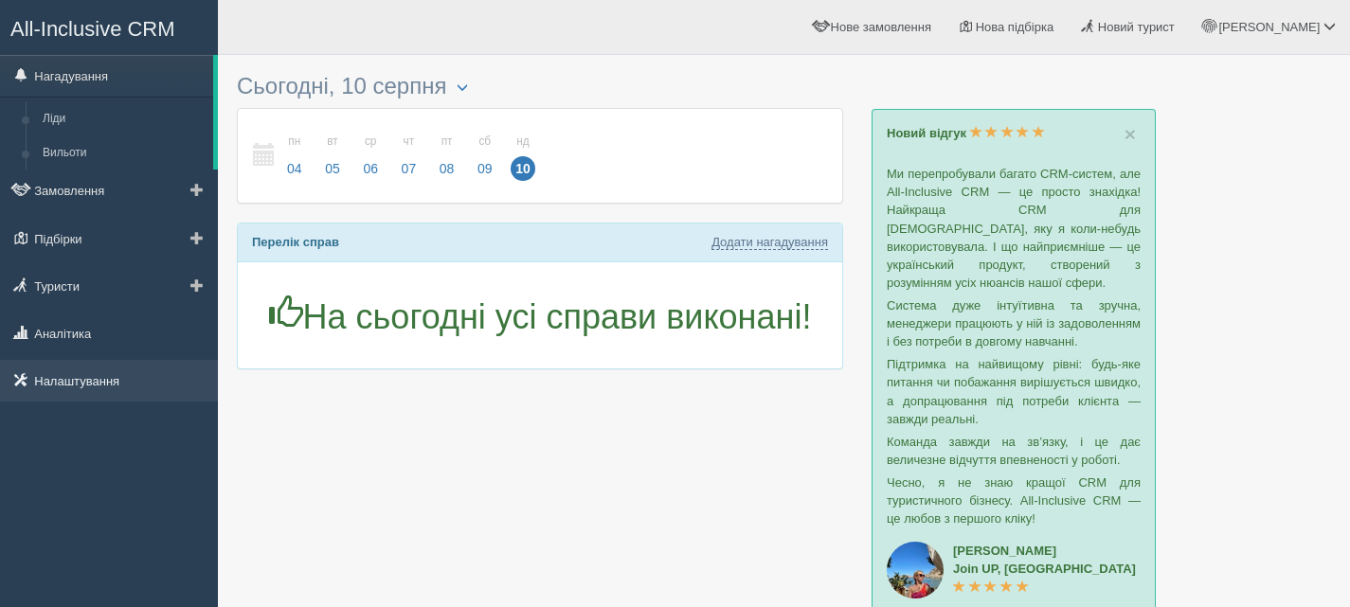
click at [118, 381] on link "Налаштування" at bounding box center [109, 381] width 218 height 42
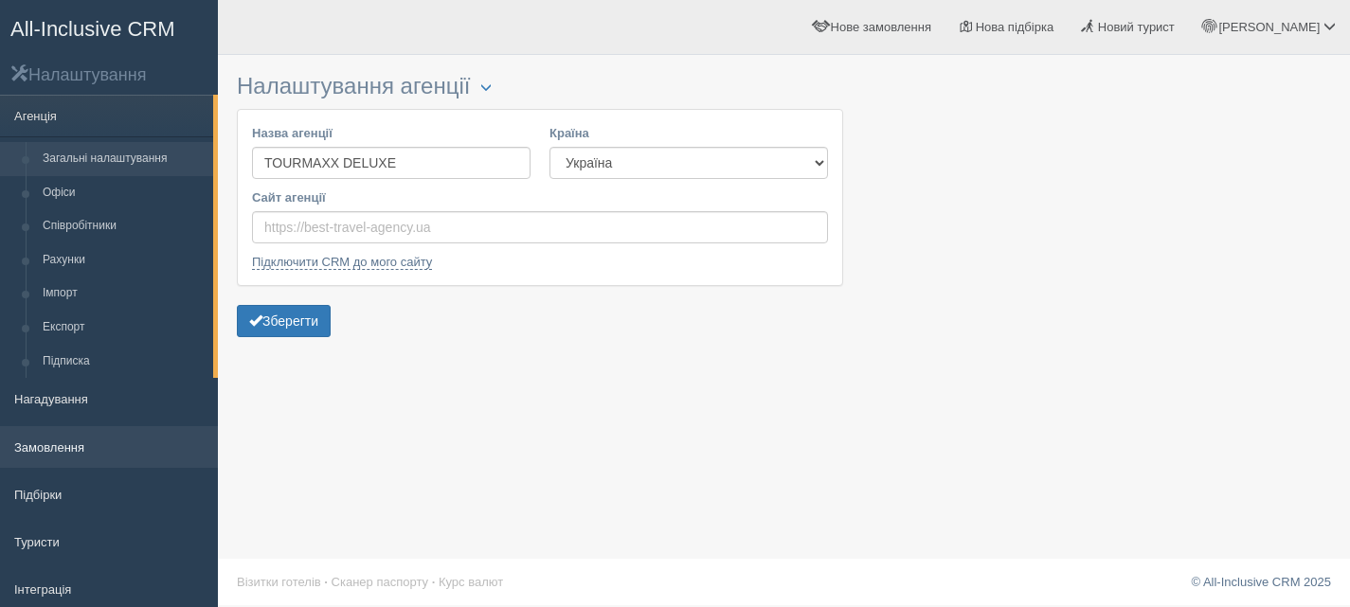
click at [63, 444] on link "Замовлення" at bounding box center [109, 447] width 218 height 42
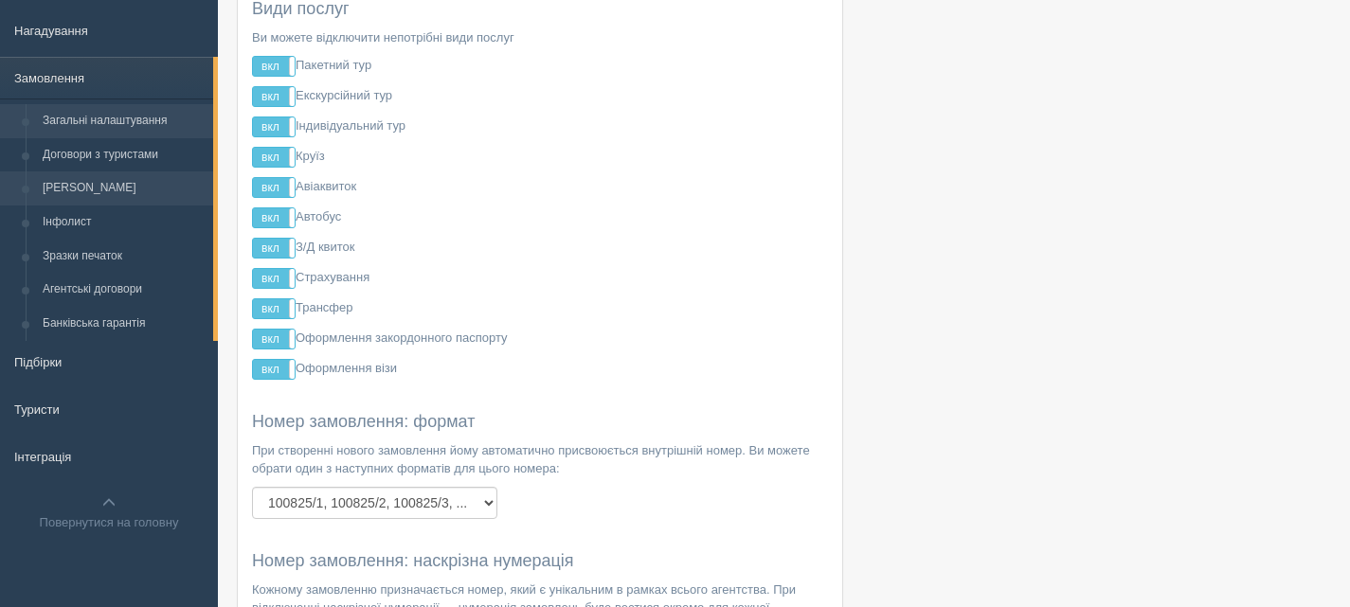
scroll to position [190, 0]
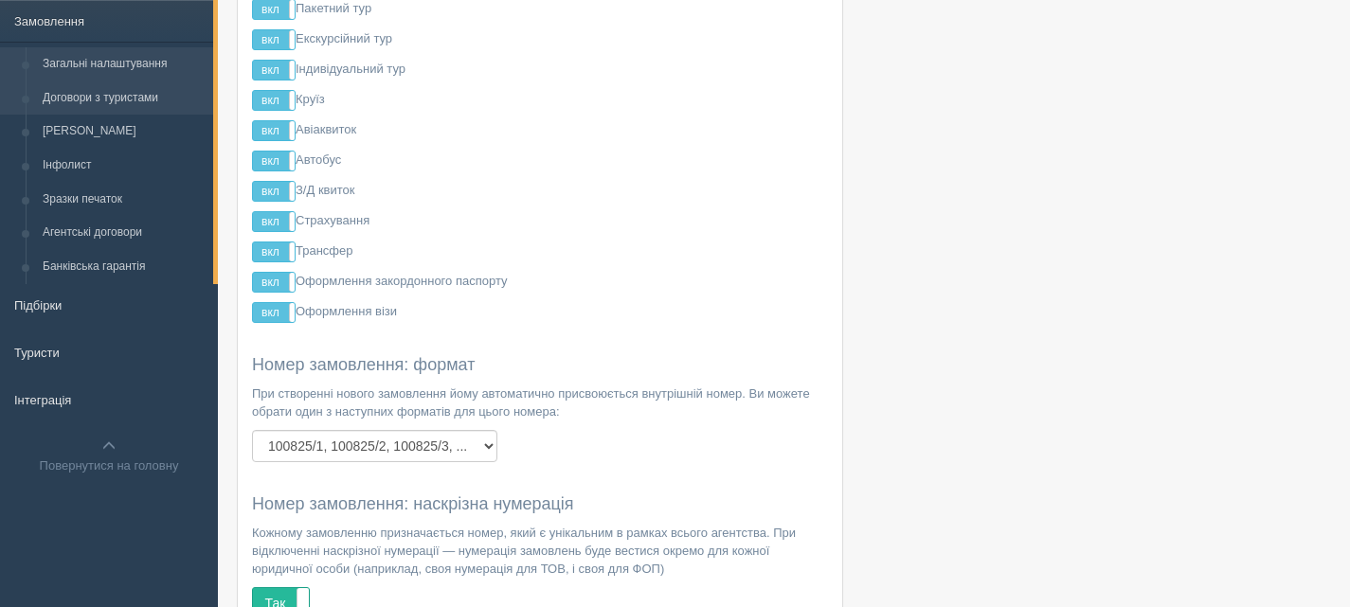
click at [113, 93] on link "Договори з туристами" at bounding box center [123, 99] width 179 height 34
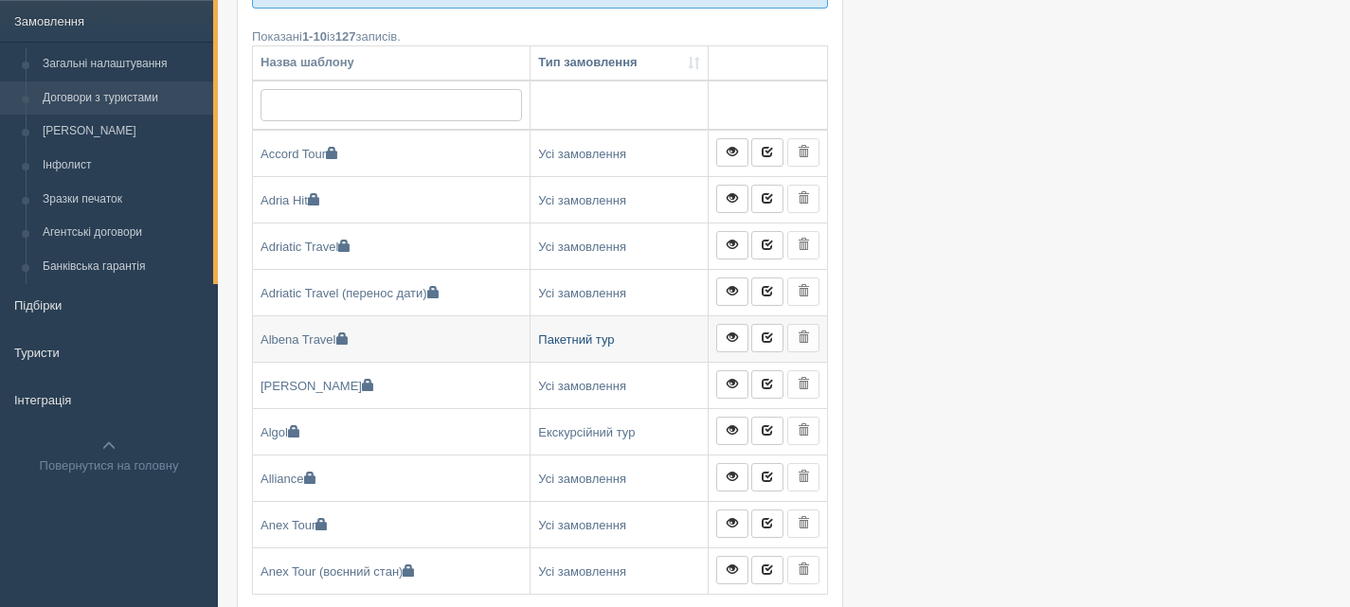
scroll to position [474, 0]
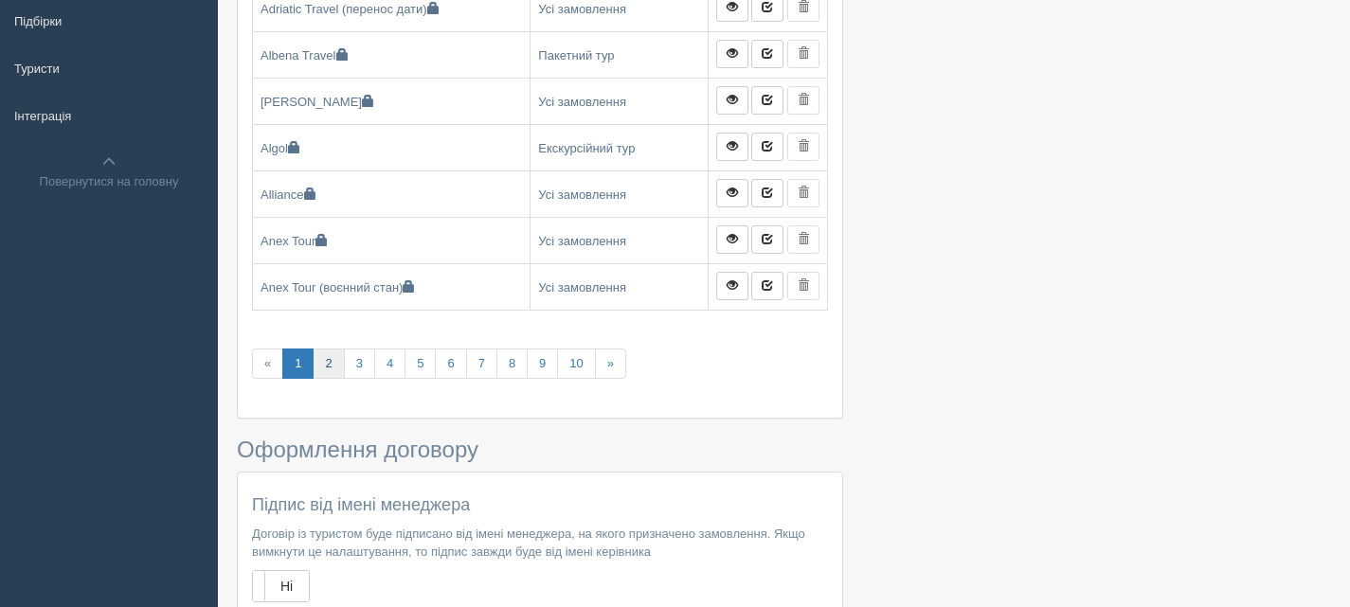
click at [333, 362] on link "2" at bounding box center [328, 364] width 31 height 31
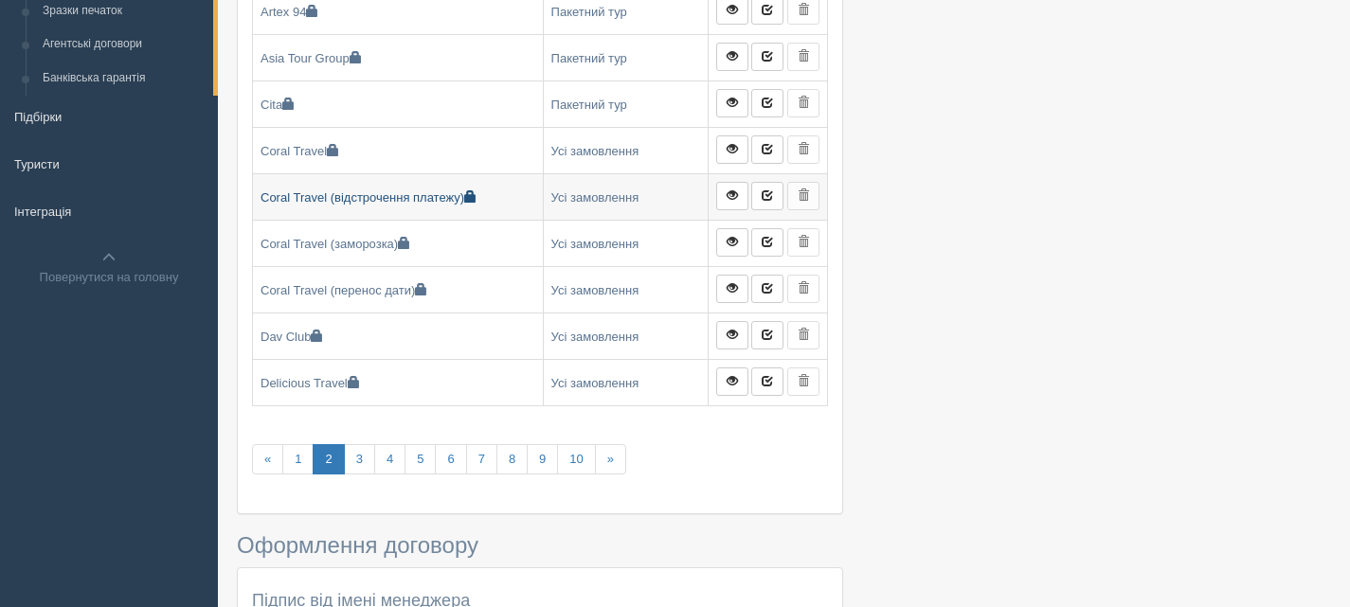
scroll to position [379, 0]
click at [367, 455] on link "3" at bounding box center [359, 459] width 31 height 31
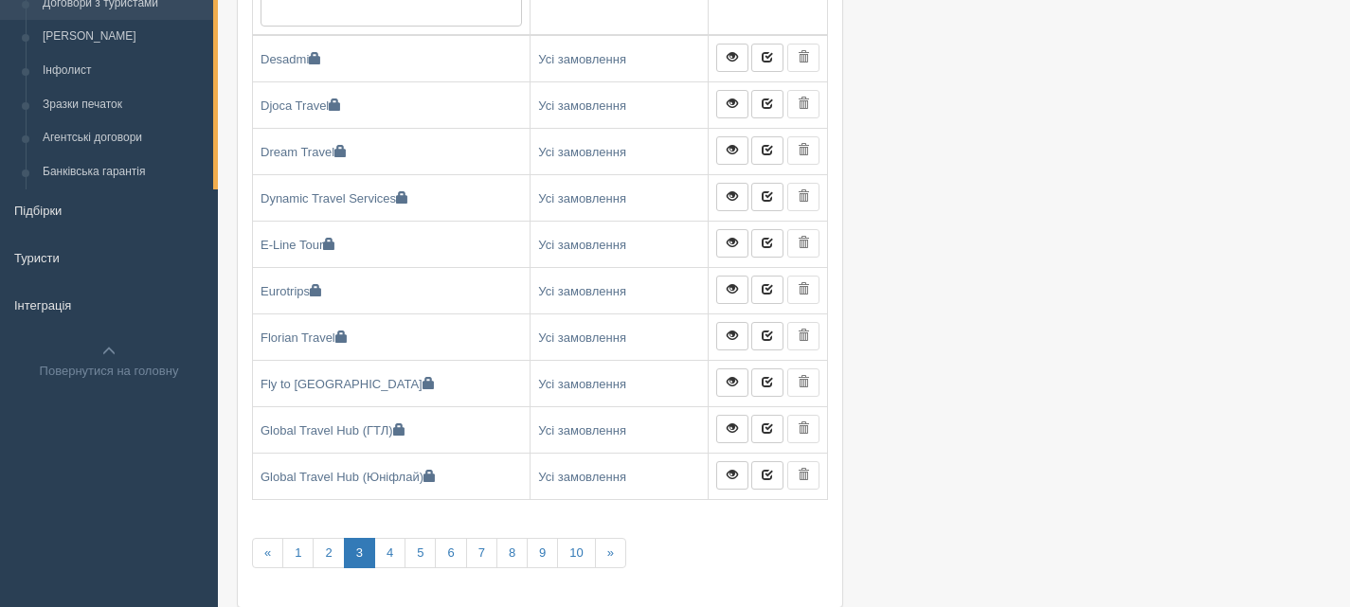
scroll to position [190, 0]
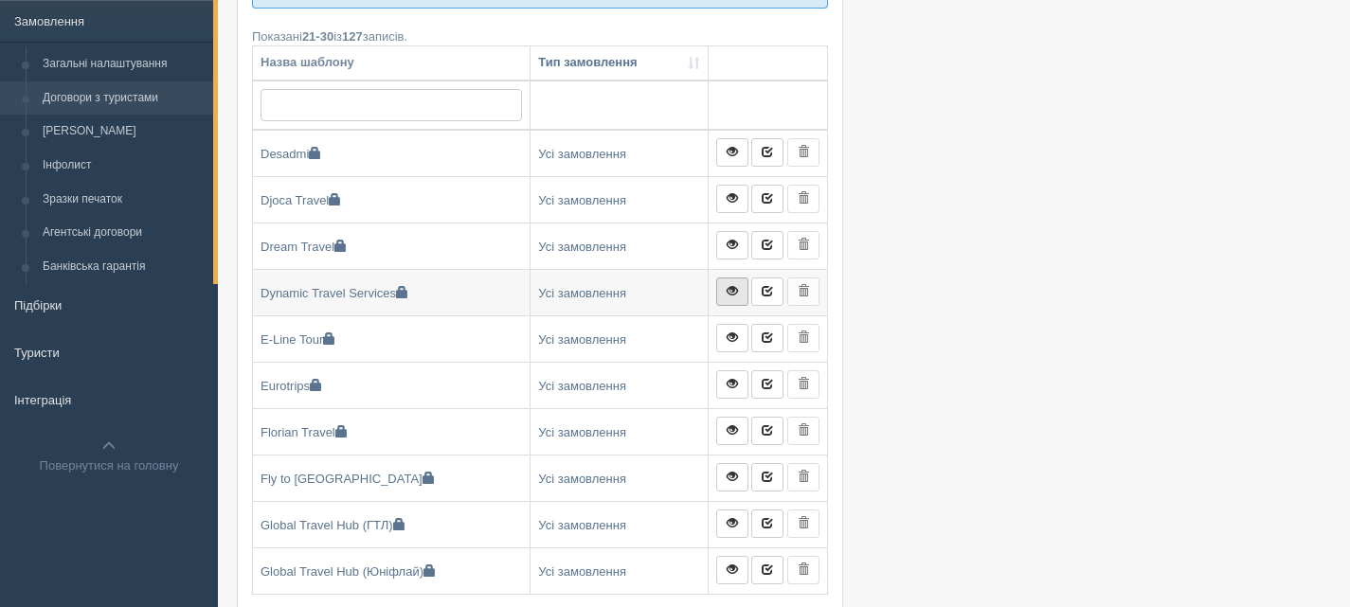
click at [737, 289] on span at bounding box center [732, 290] width 11 height 11
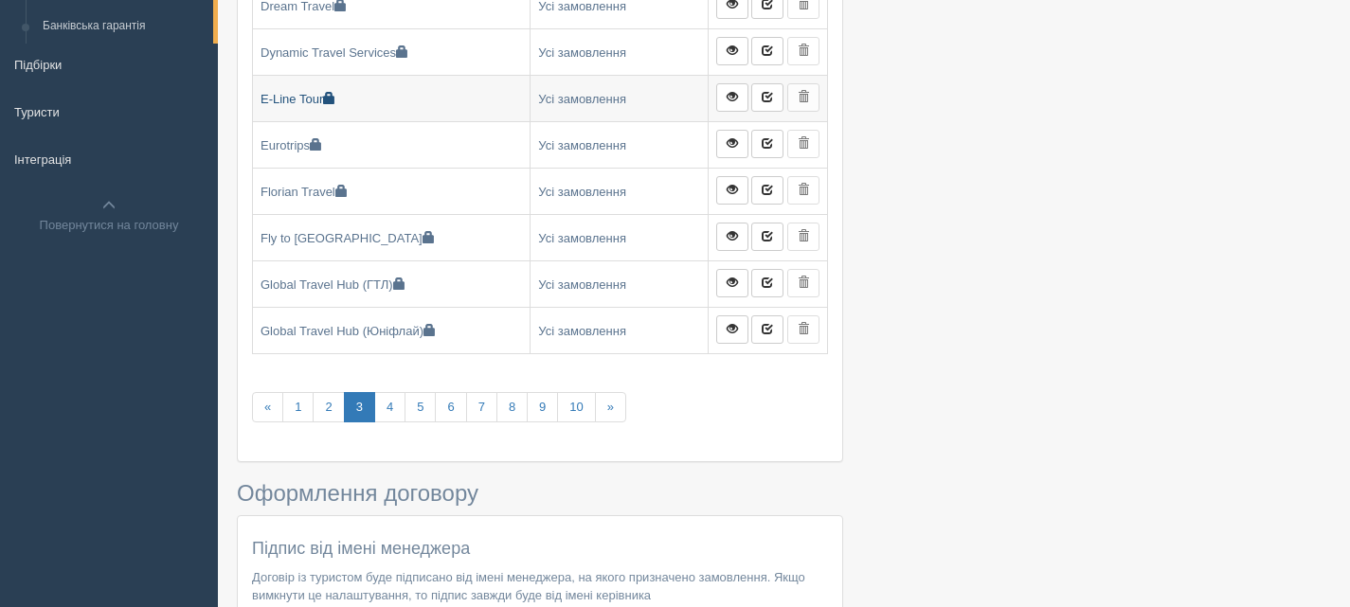
scroll to position [474, 0]
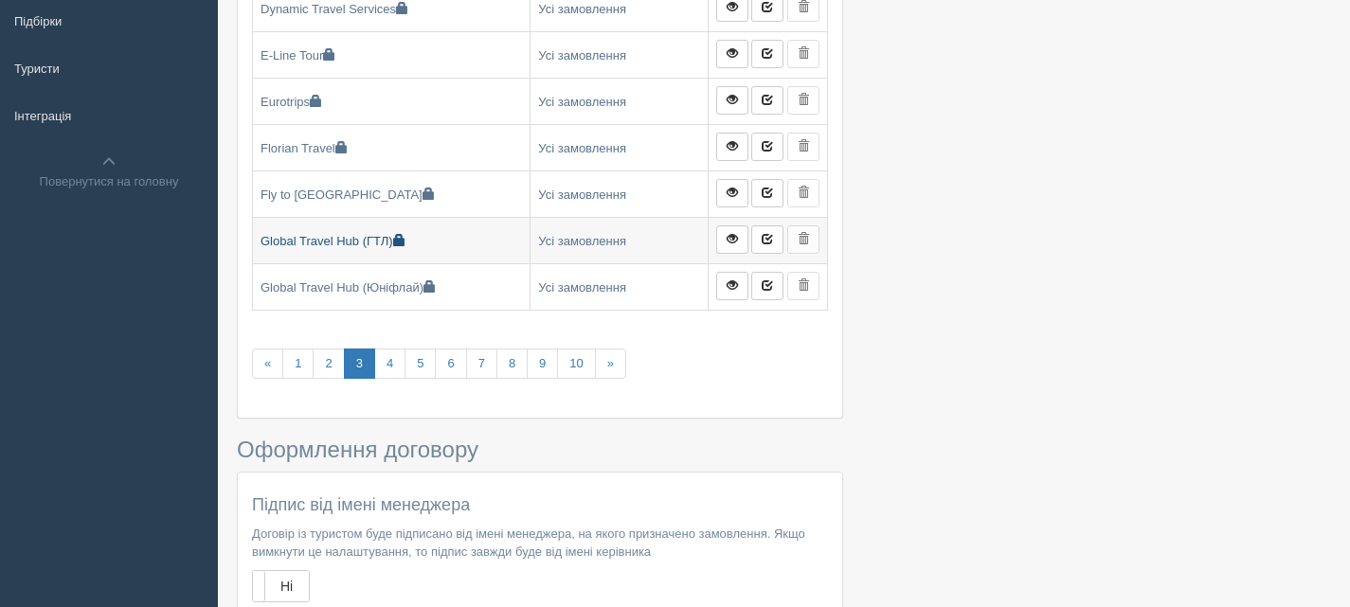
click at [366, 244] on link "Global Travel Hub (ГТЛ)" at bounding box center [391, 240] width 277 height 45
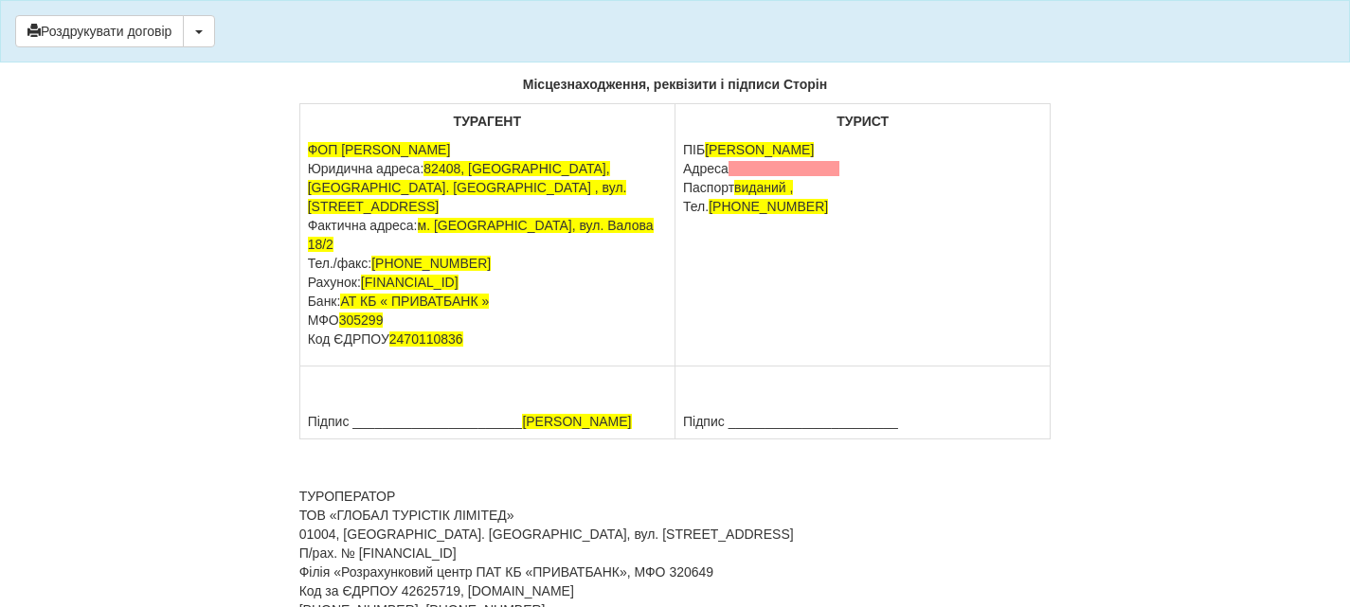
scroll to position [11254, 0]
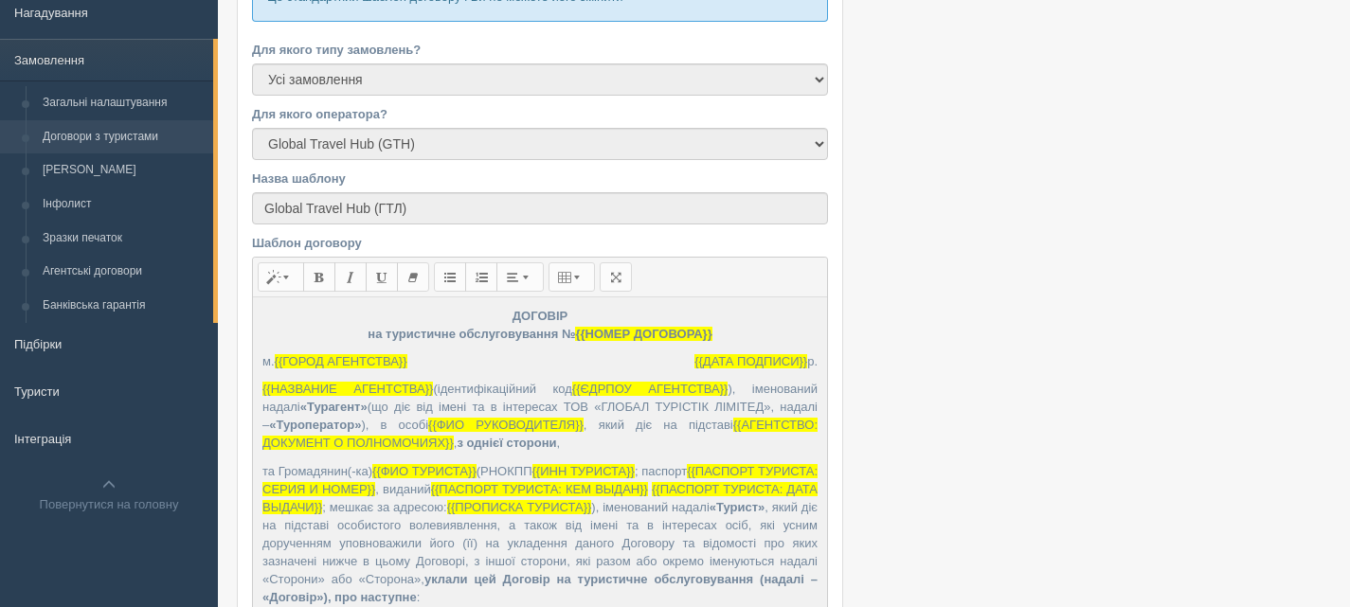
scroll to position [379, 0]
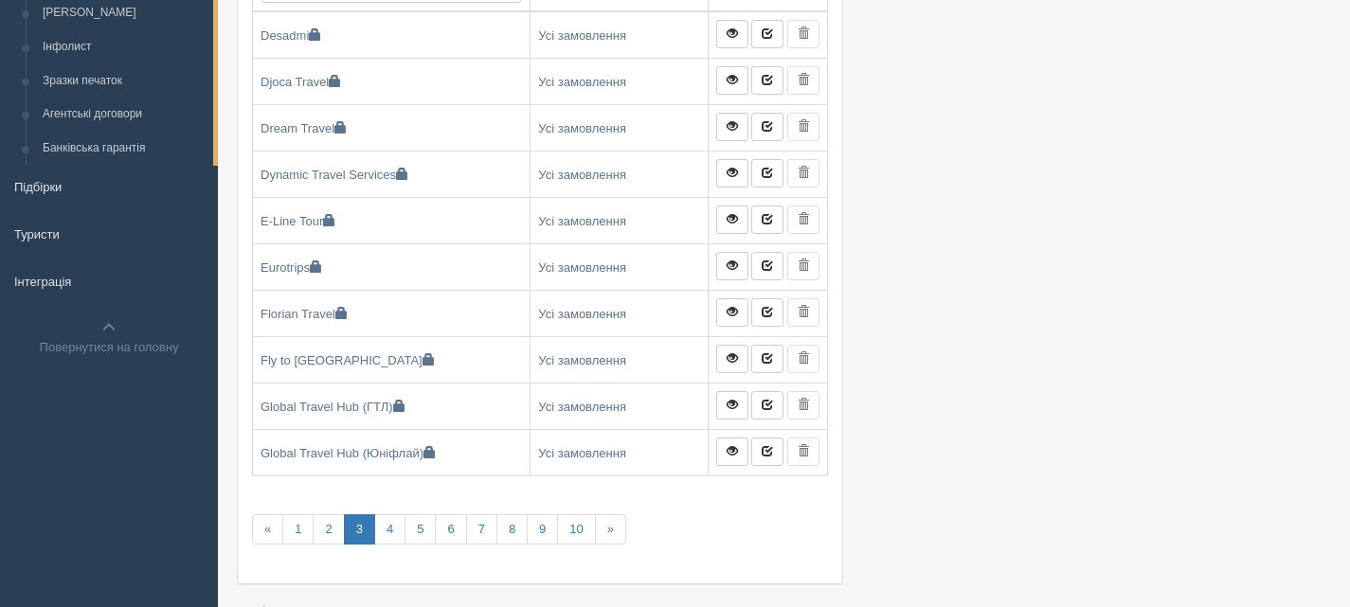
scroll to position [270, 0]
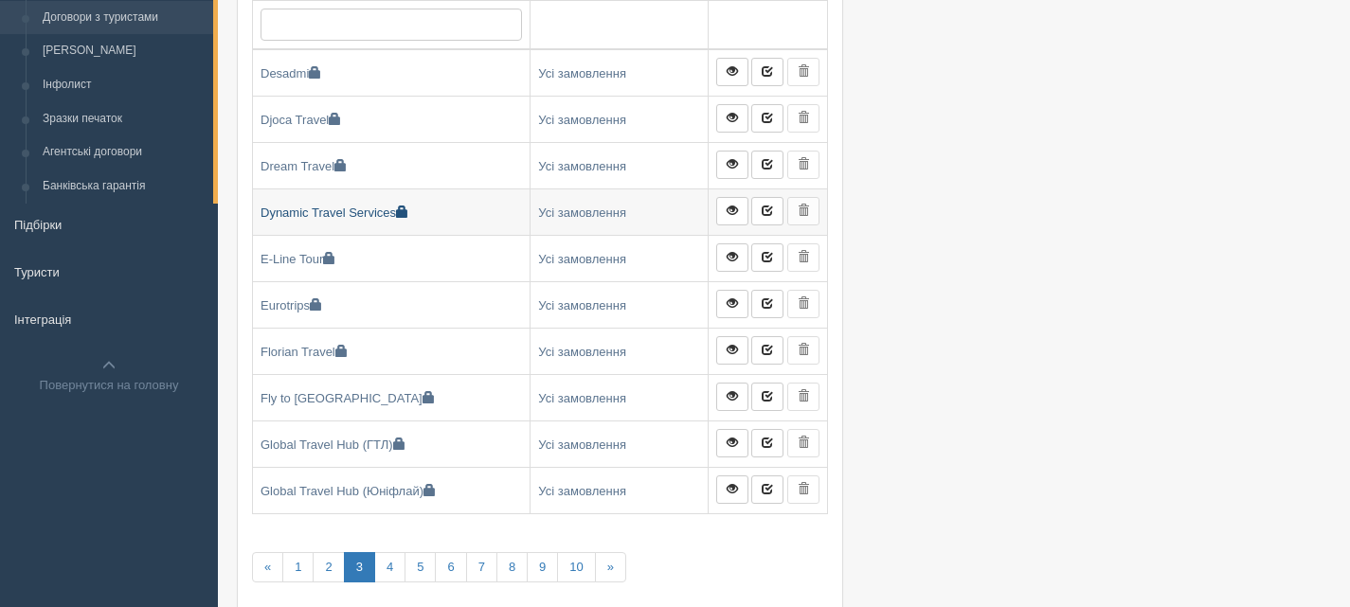
click at [334, 215] on link "Dynamic Travel Services" at bounding box center [391, 212] width 277 height 45
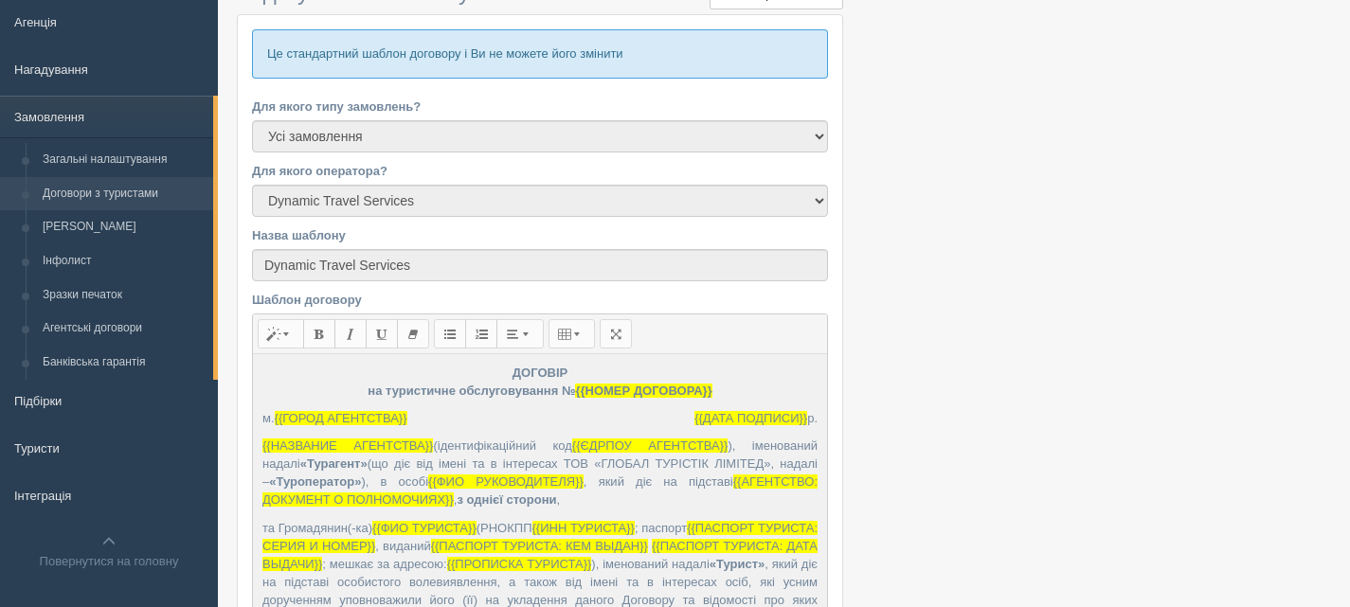
scroll to position [95, 0]
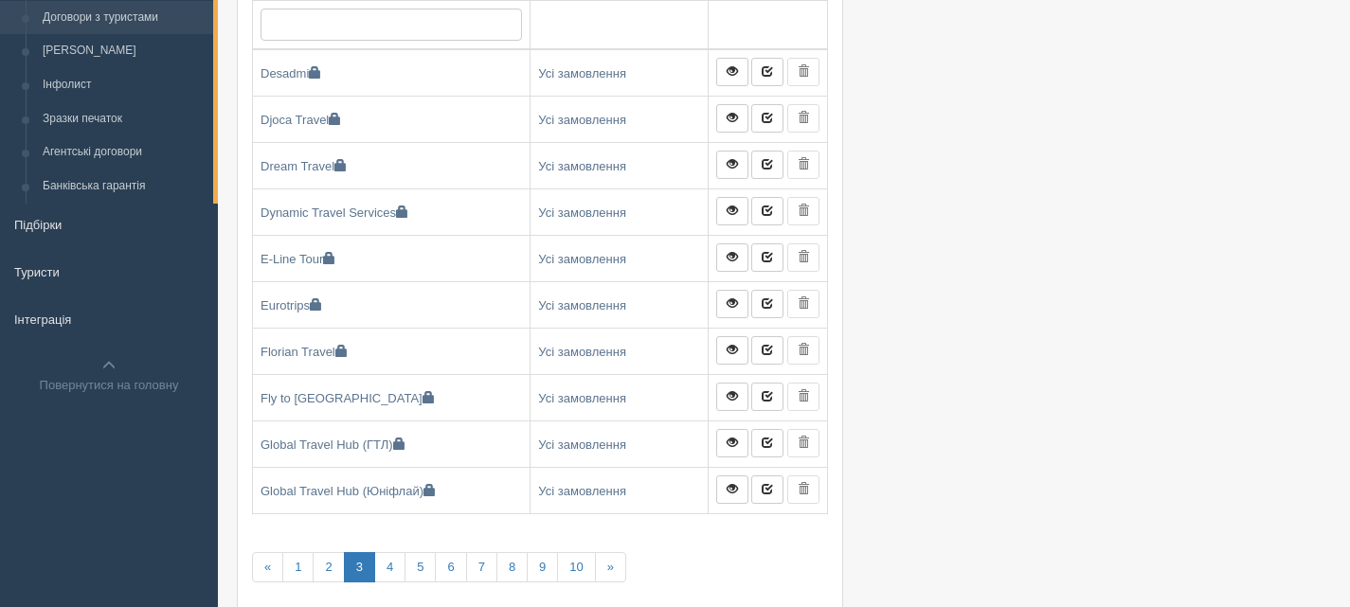
scroll to position [460, 0]
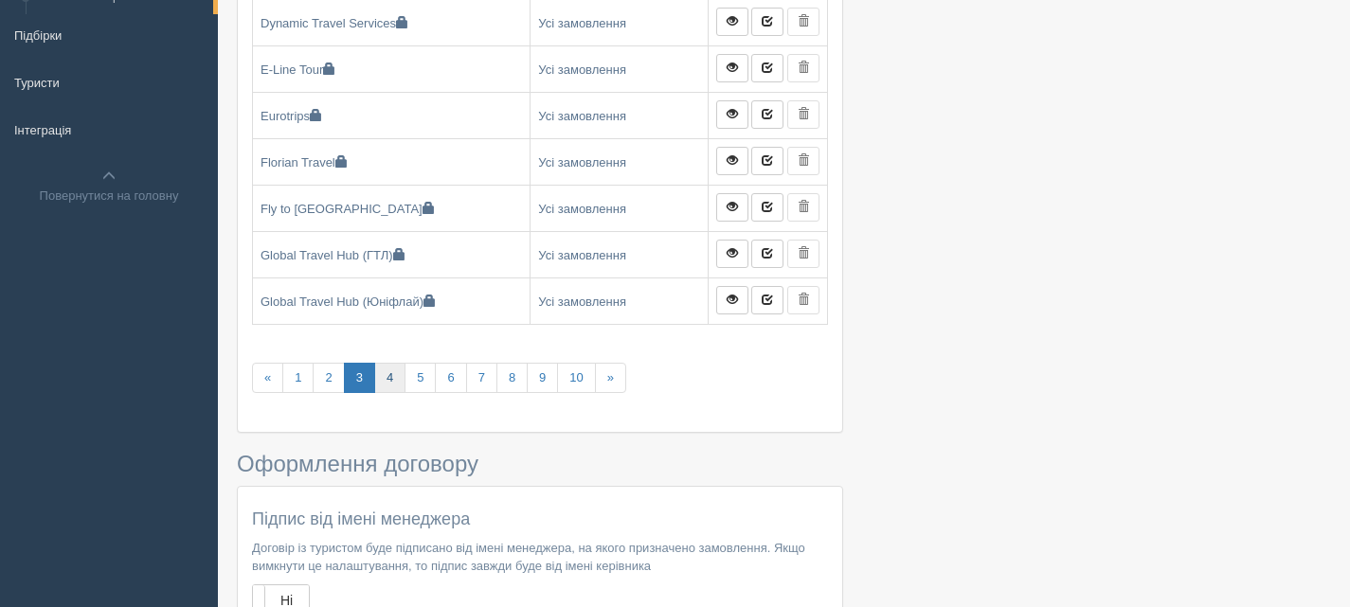
click at [389, 382] on link "4" at bounding box center [389, 378] width 31 height 31
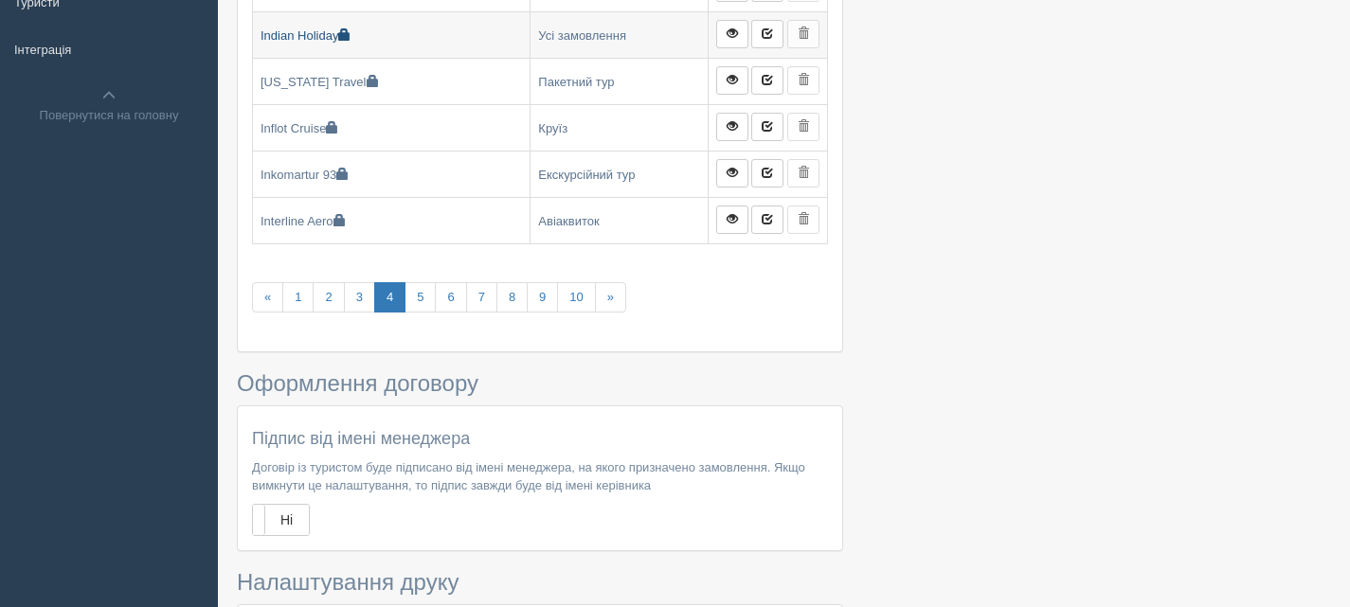
scroll to position [569, 0]
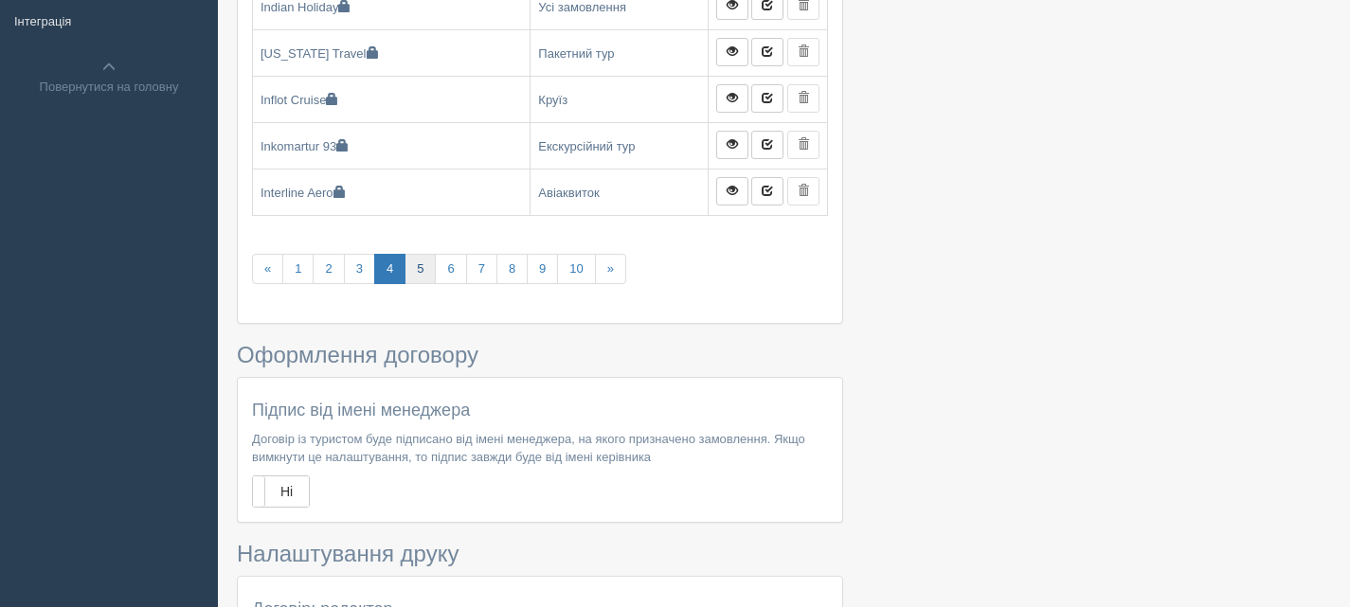
click at [423, 270] on link "5" at bounding box center [420, 269] width 31 height 31
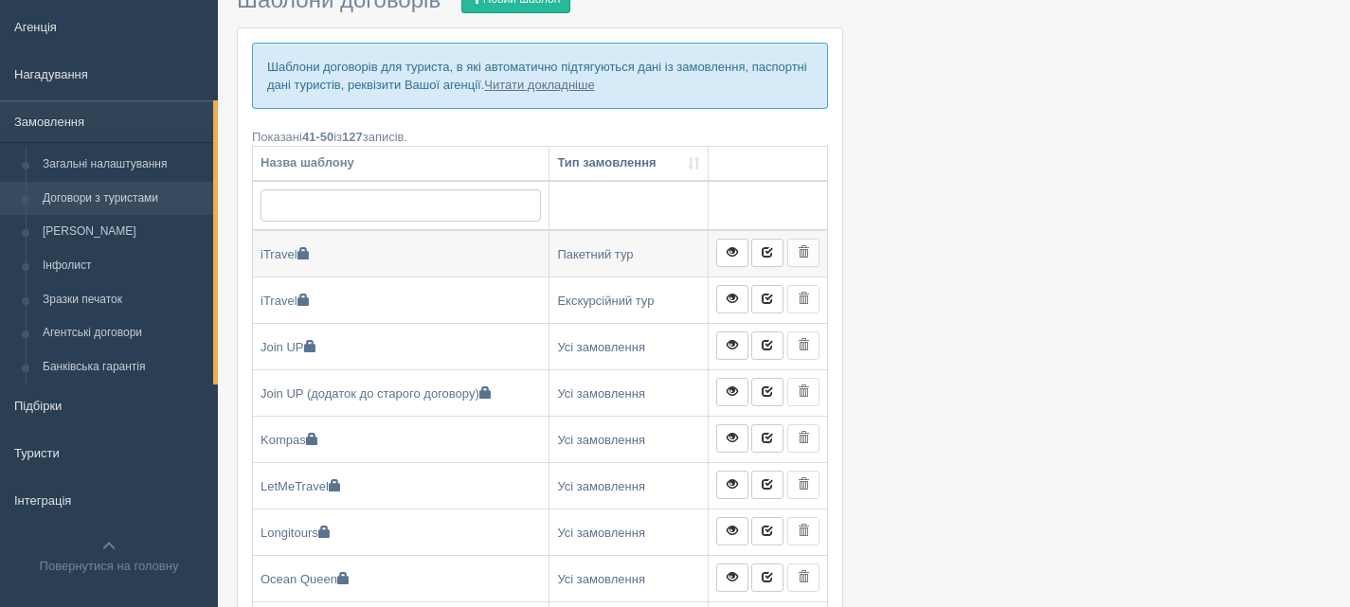
scroll to position [190, 0]
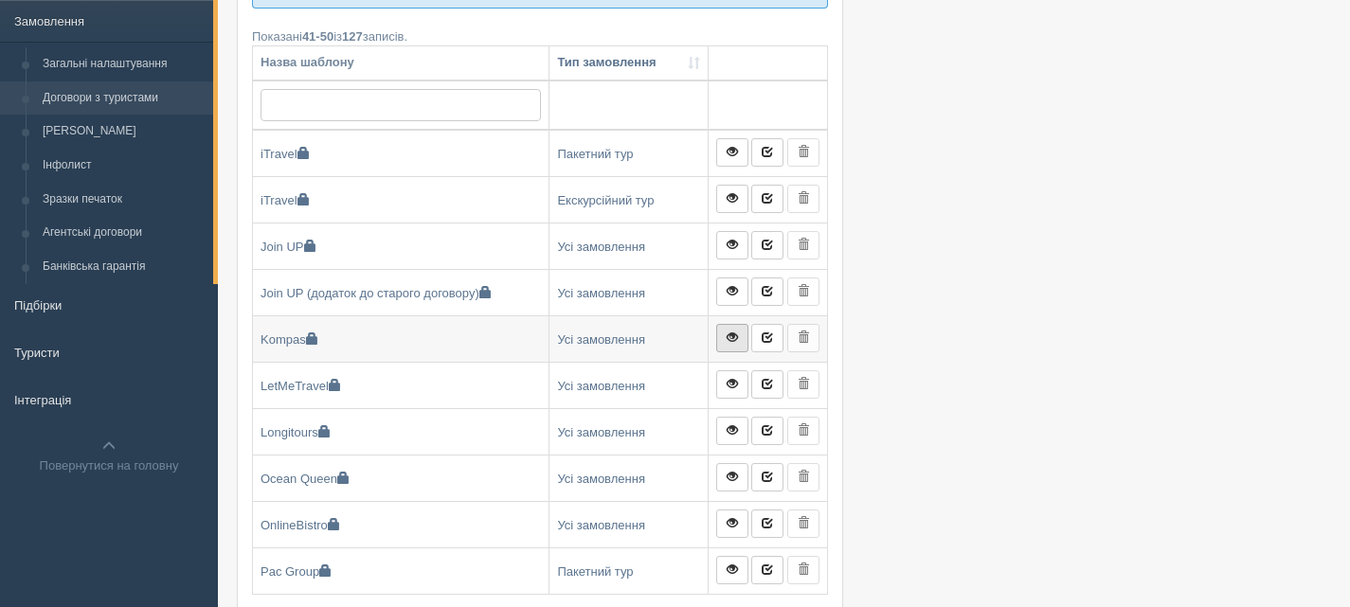
click at [737, 340] on span at bounding box center [732, 337] width 11 height 11
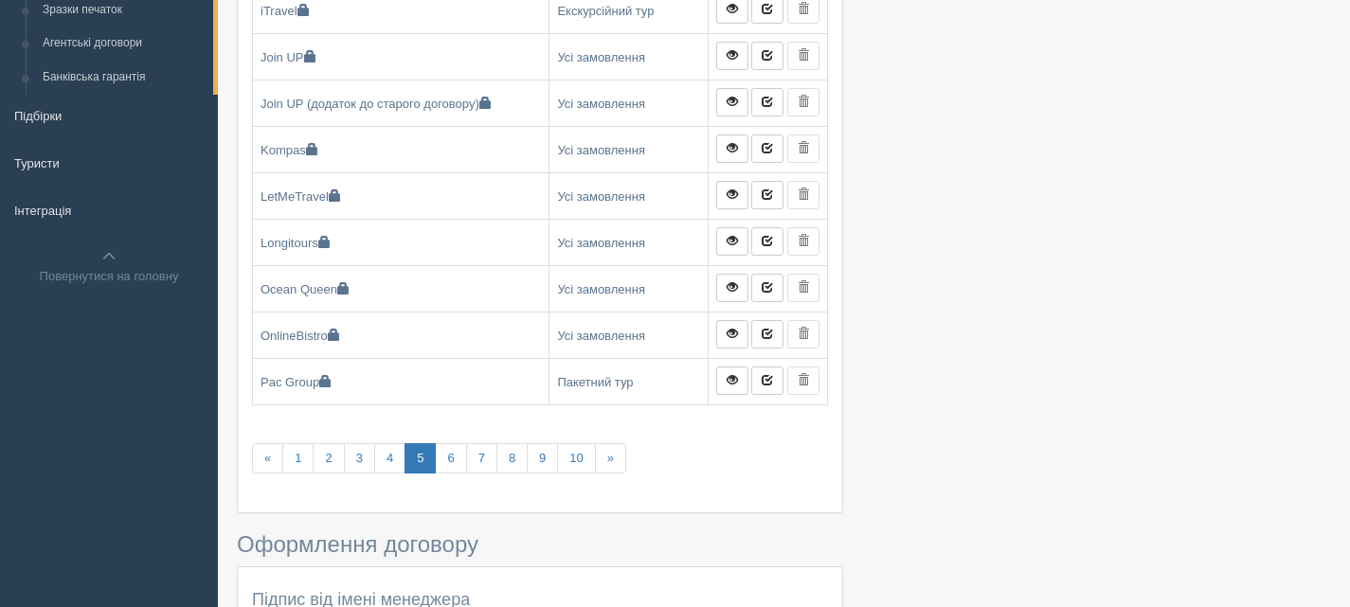
scroll to position [474, 0]
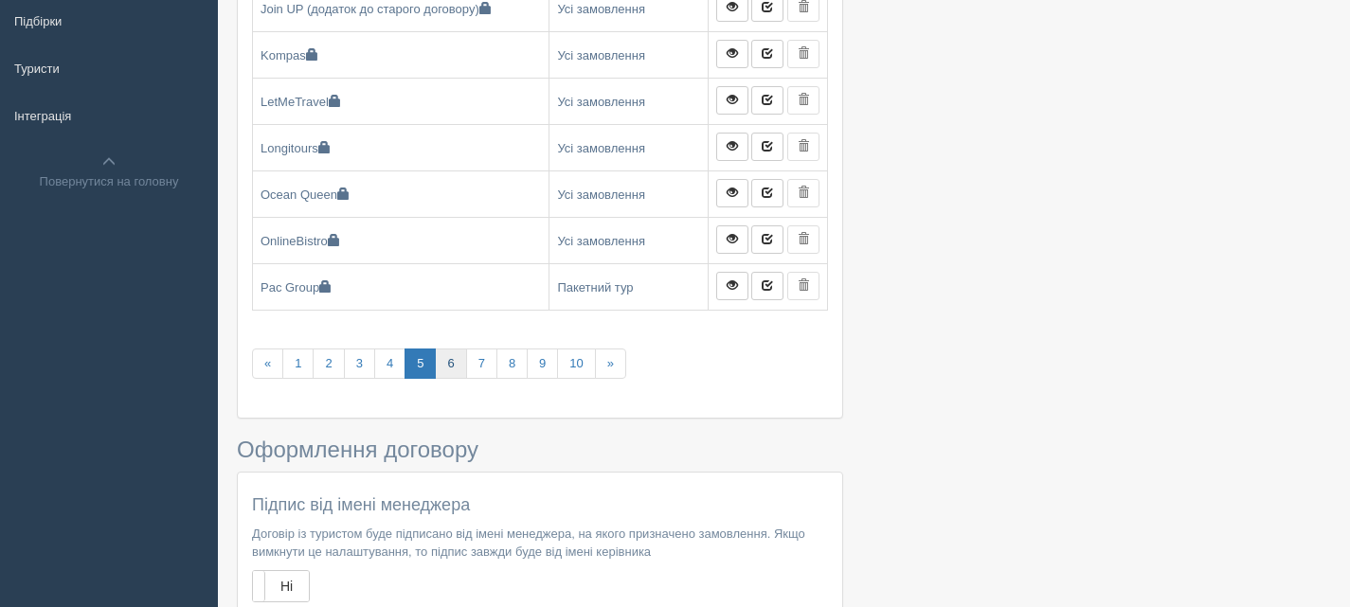
click at [443, 360] on link "6" at bounding box center [450, 364] width 31 height 31
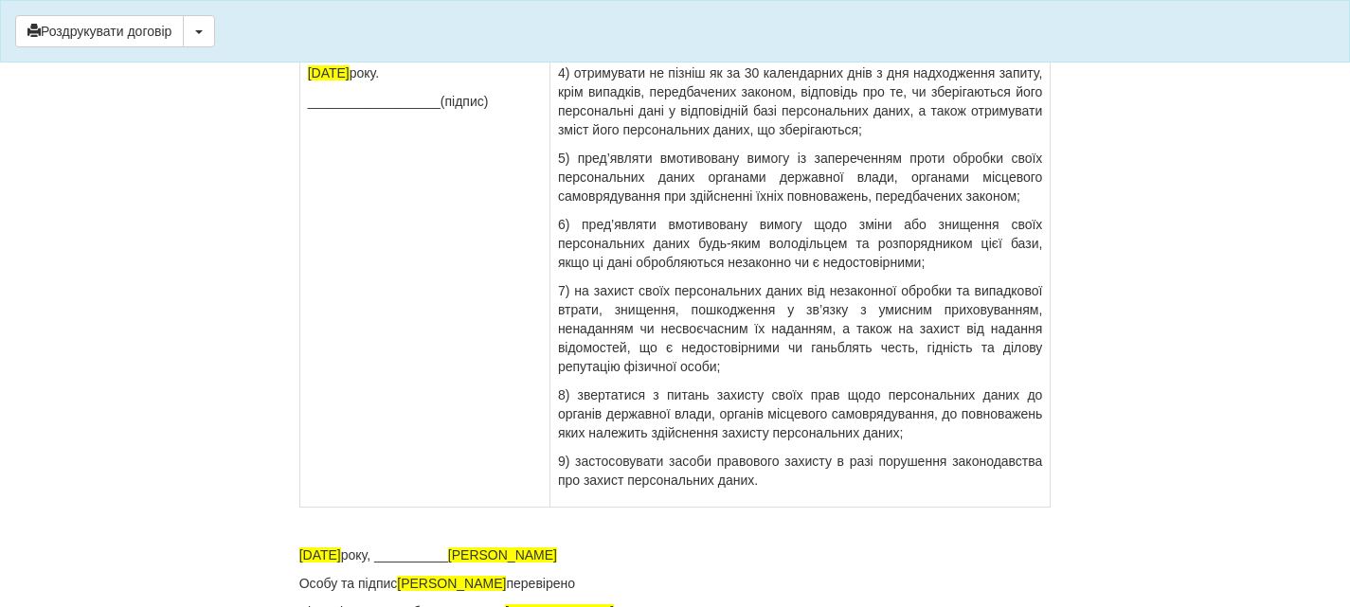
scroll to position [13083, 0]
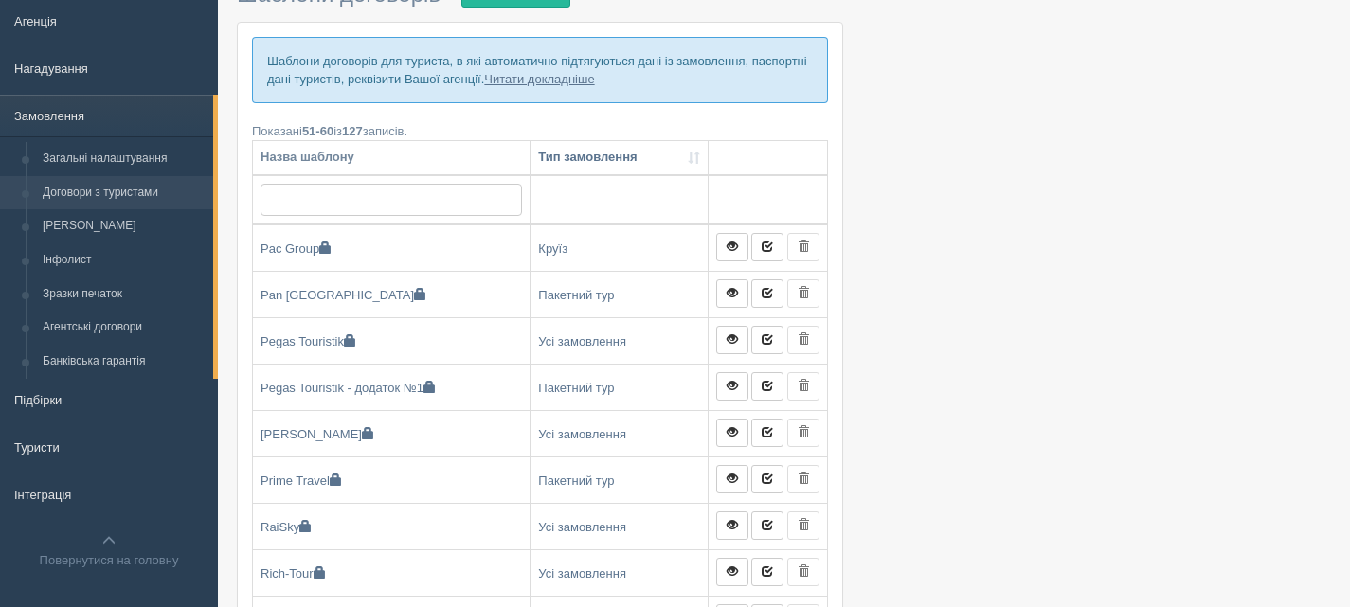
scroll to position [190, 0]
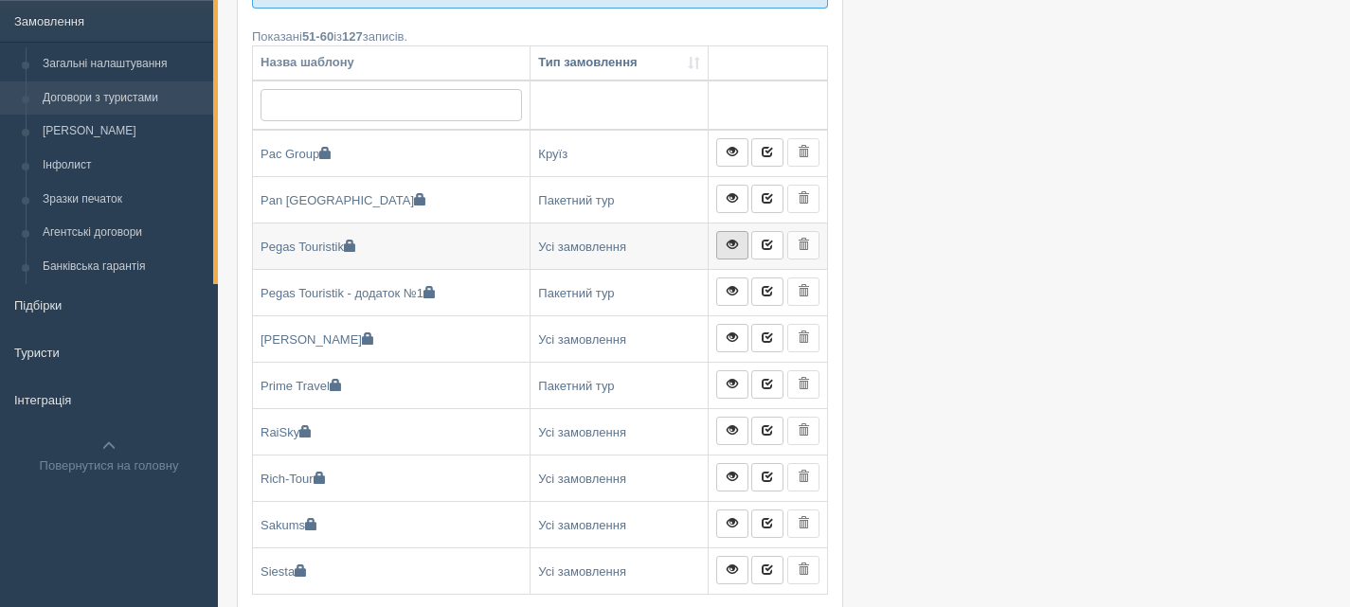
click at [738, 239] on link at bounding box center [732, 245] width 32 height 28
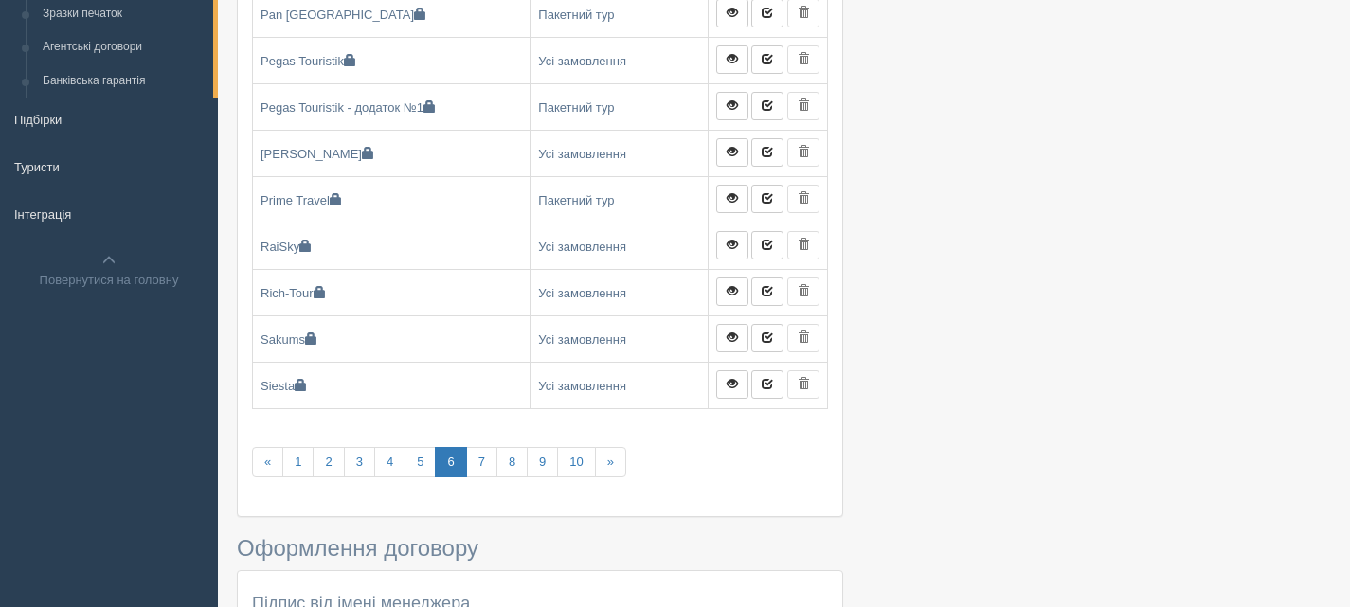
scroll to position [379, 0]
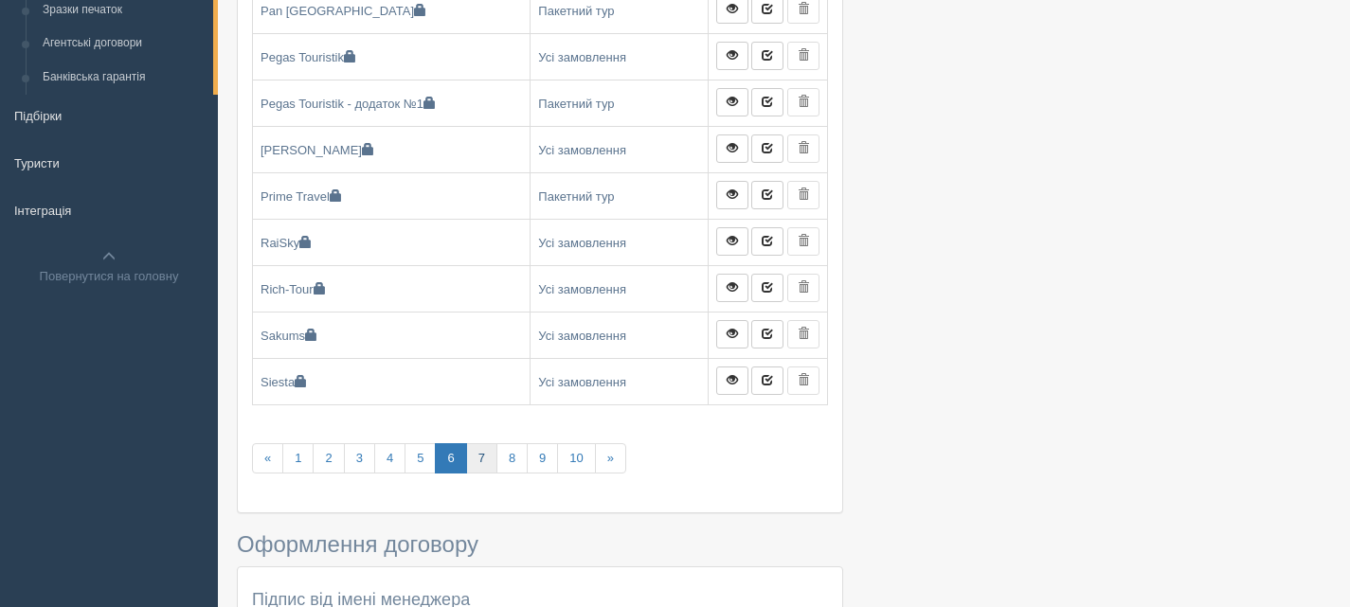
click at [483, 455] on link "7" at bounding box center [481, 459] width 31 height 31
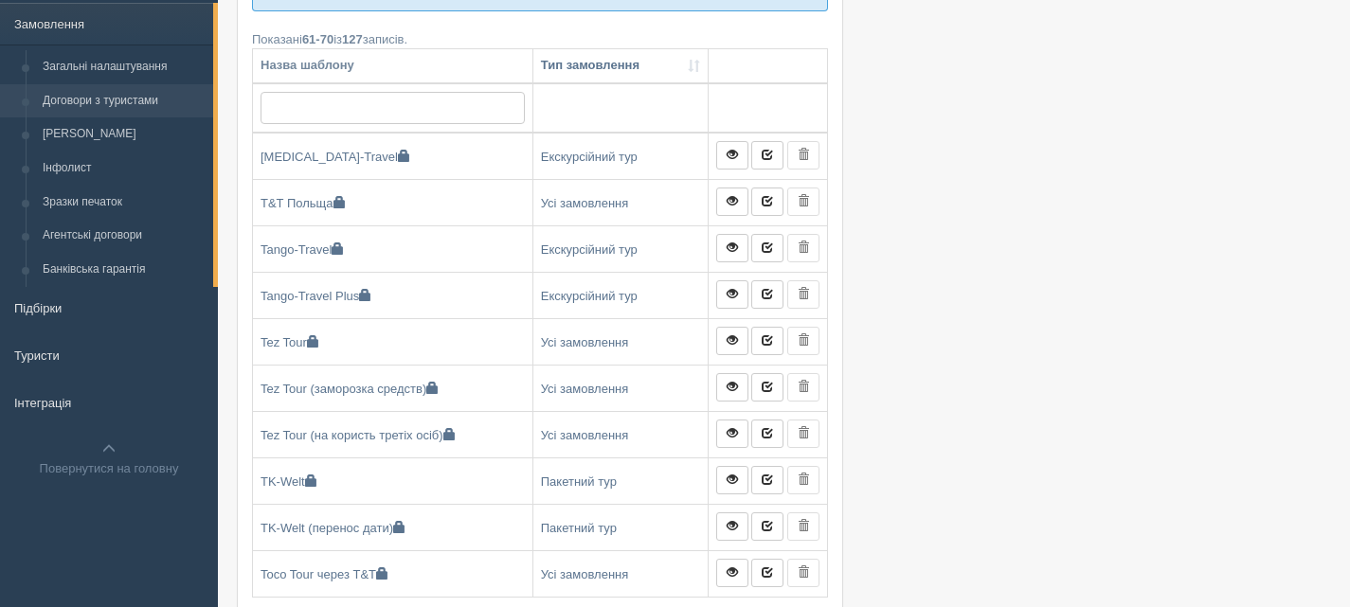
scroll to position [190, 0]
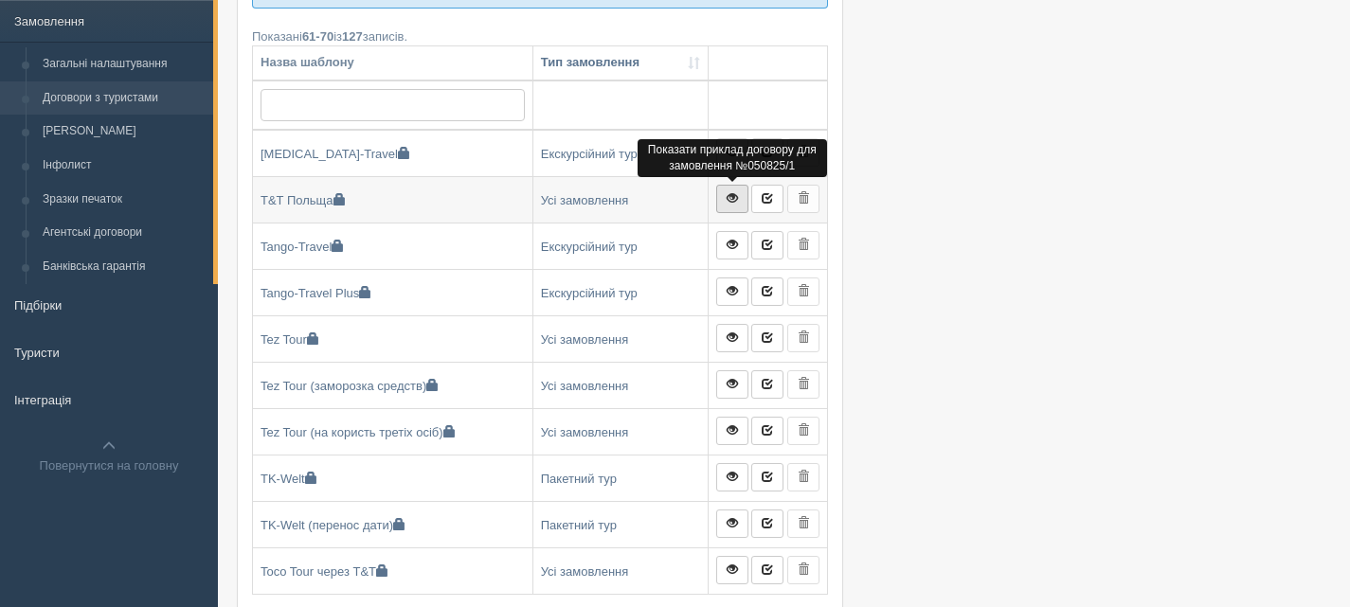
click at [729, 194] on span at bounding box center [732, 197] width 11 height 11
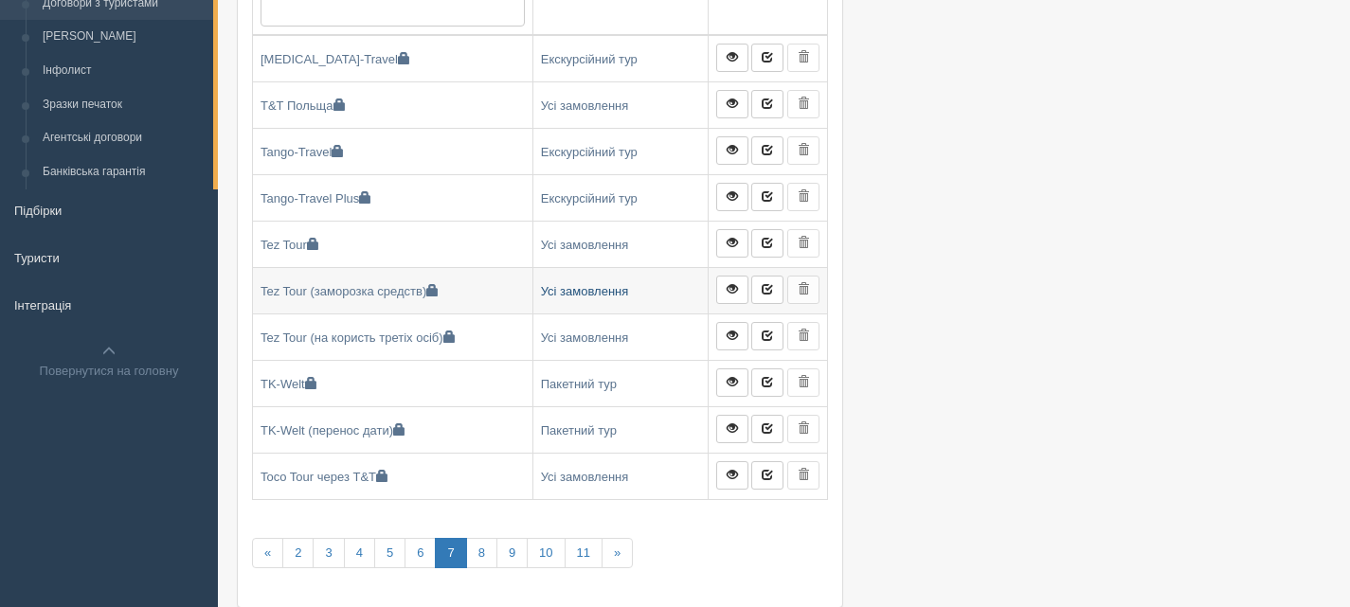
scroll to position [474, 0]
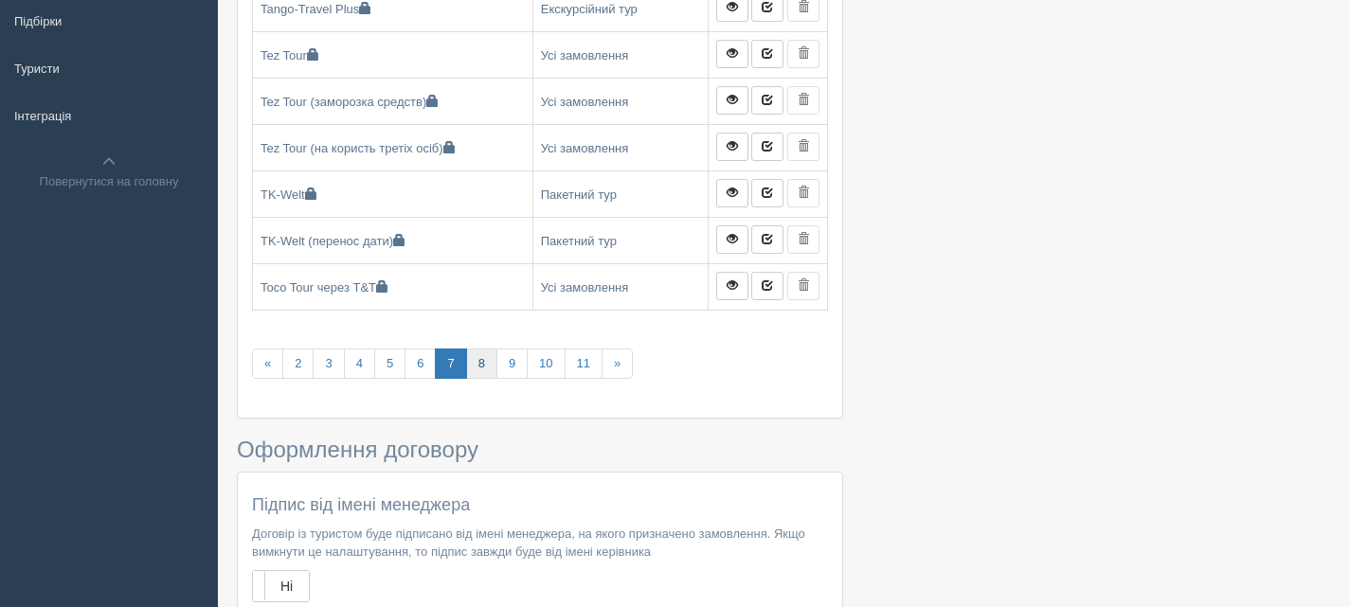
click at [480, 365] on link "8" at bounding box center [481, 364] width 31 height 31
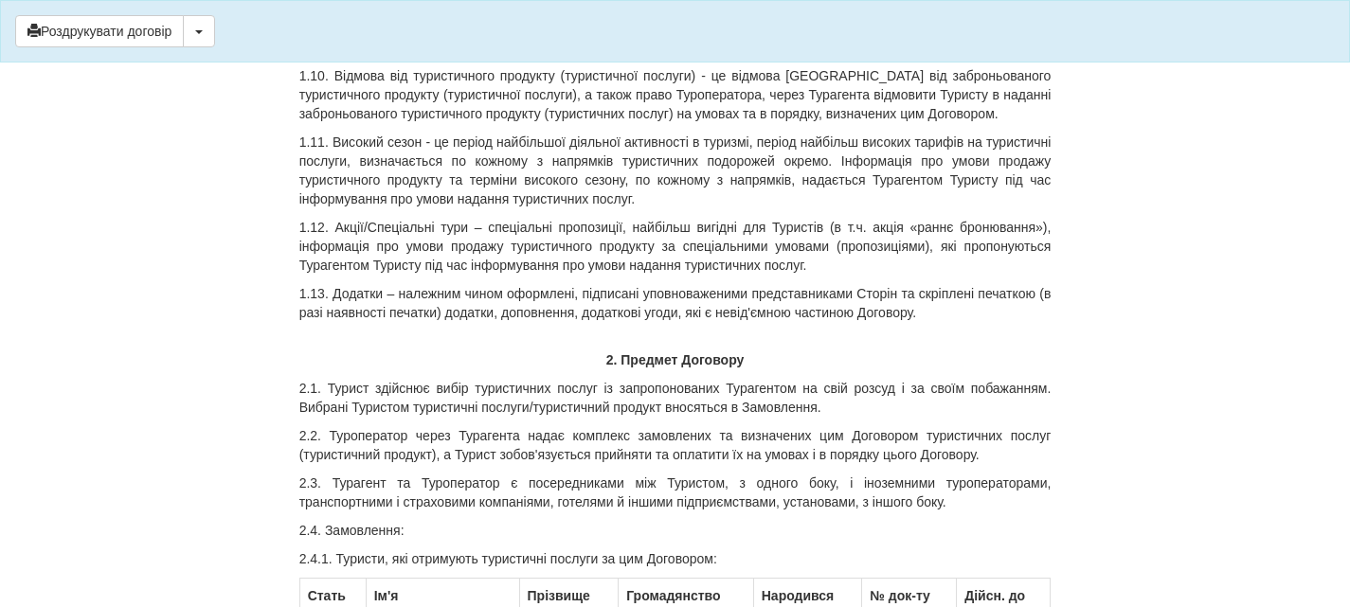
scroll to position [1516, 0]
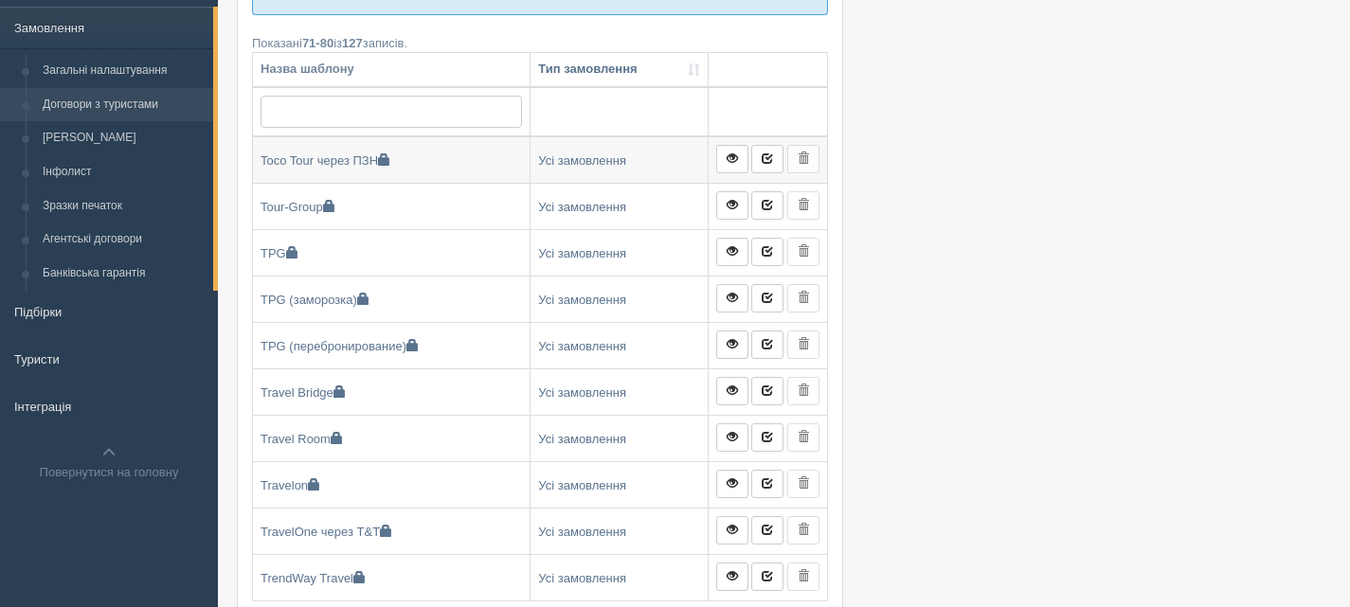
scroll to position [190, 0]
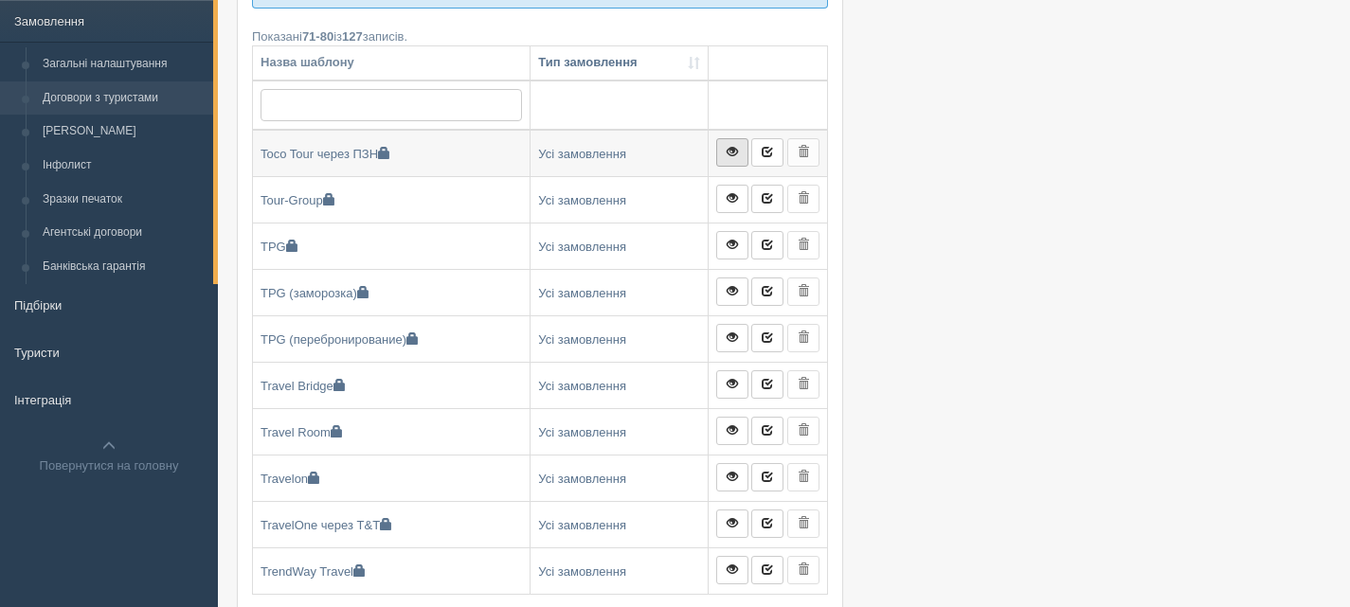
click at [737, 146] on span at bounding box center [732, 151] width 11 height 11
click at [731, 195] on span at bounding box center [732, 197] width 11 height 11
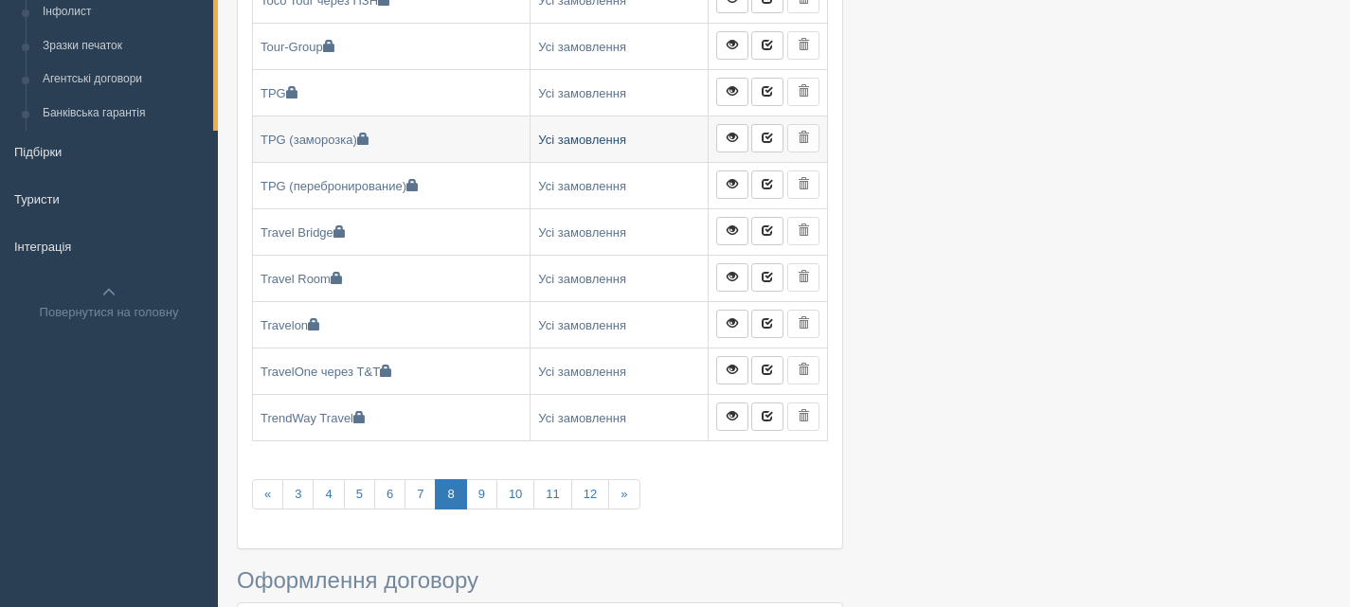
scroll to position [379, 0]
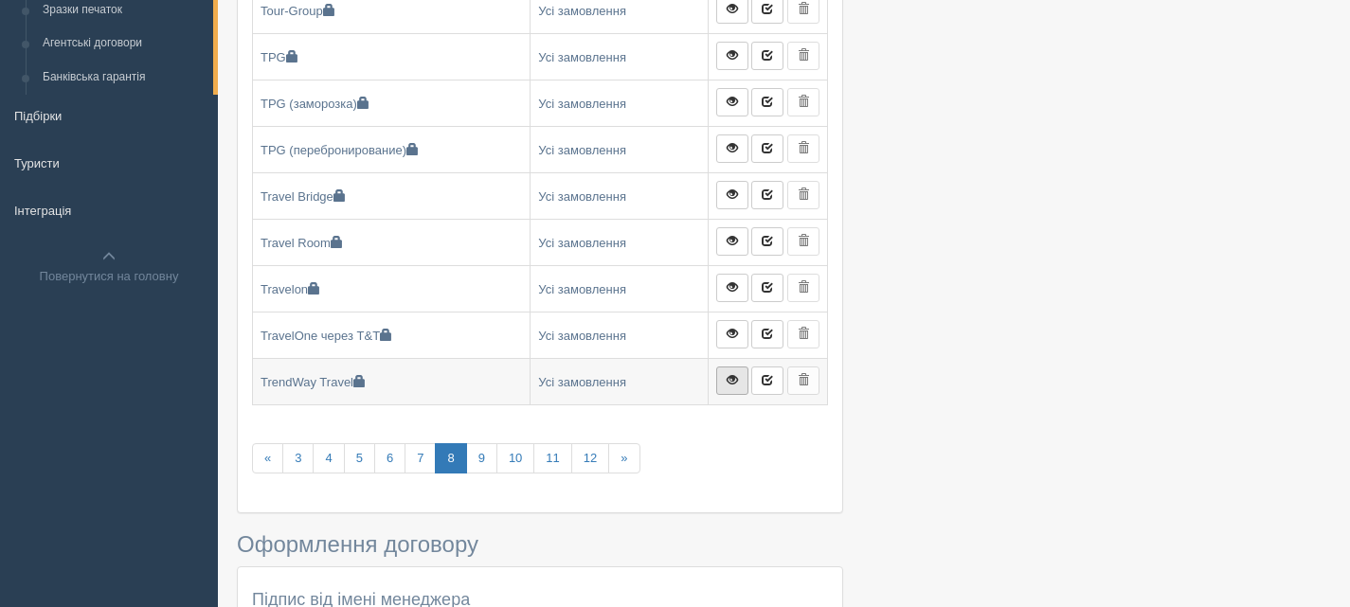
click at [733, 376] on span at bounding box center [732, 379] width 11 height 11
click at [479, 463] on link "9" at bounding box center [481, 459] width 31 height 31
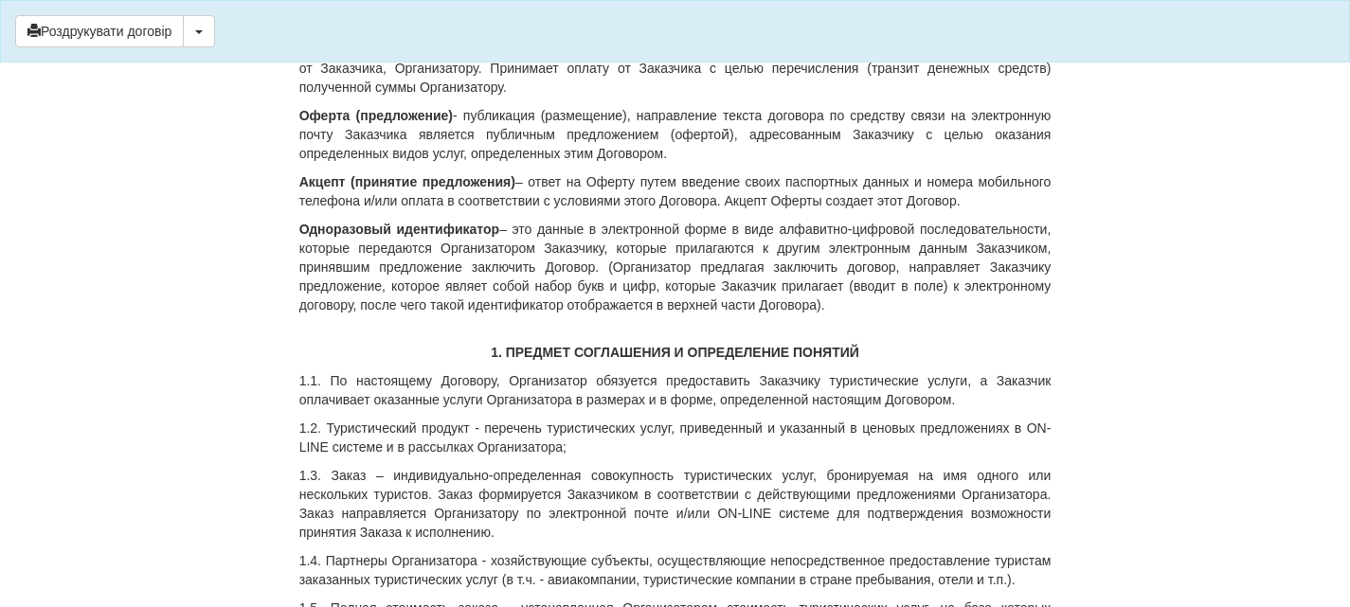
scroll to position [284, 0]
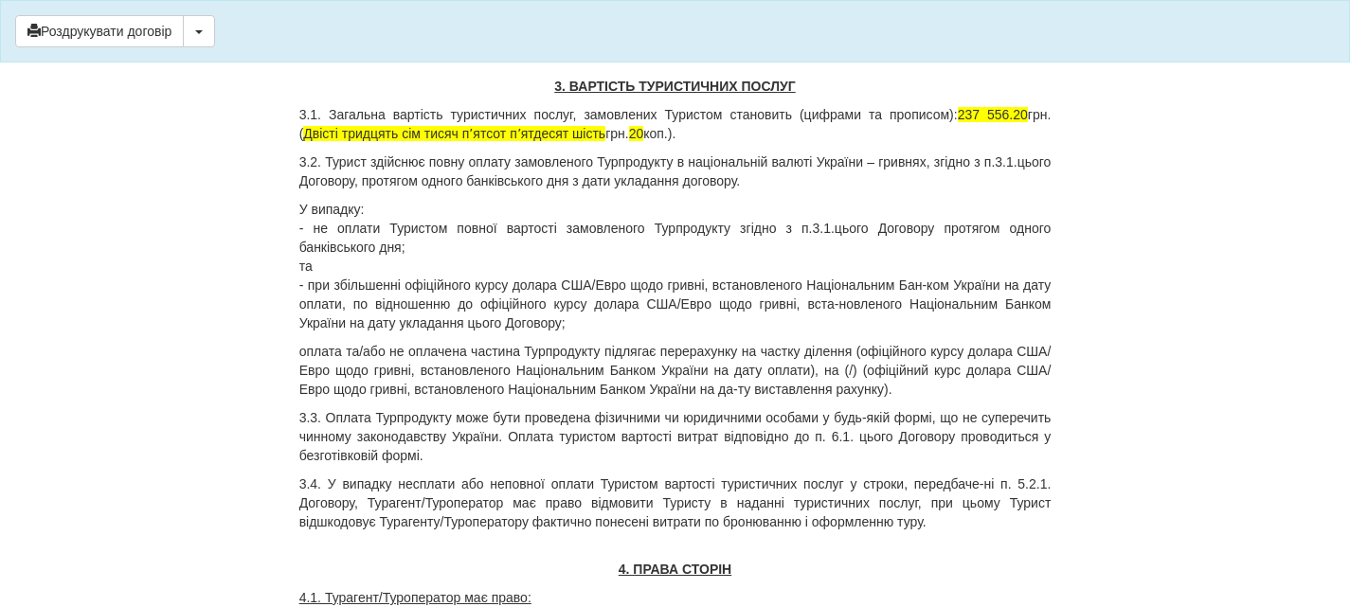
scroll to position [1516, 0]
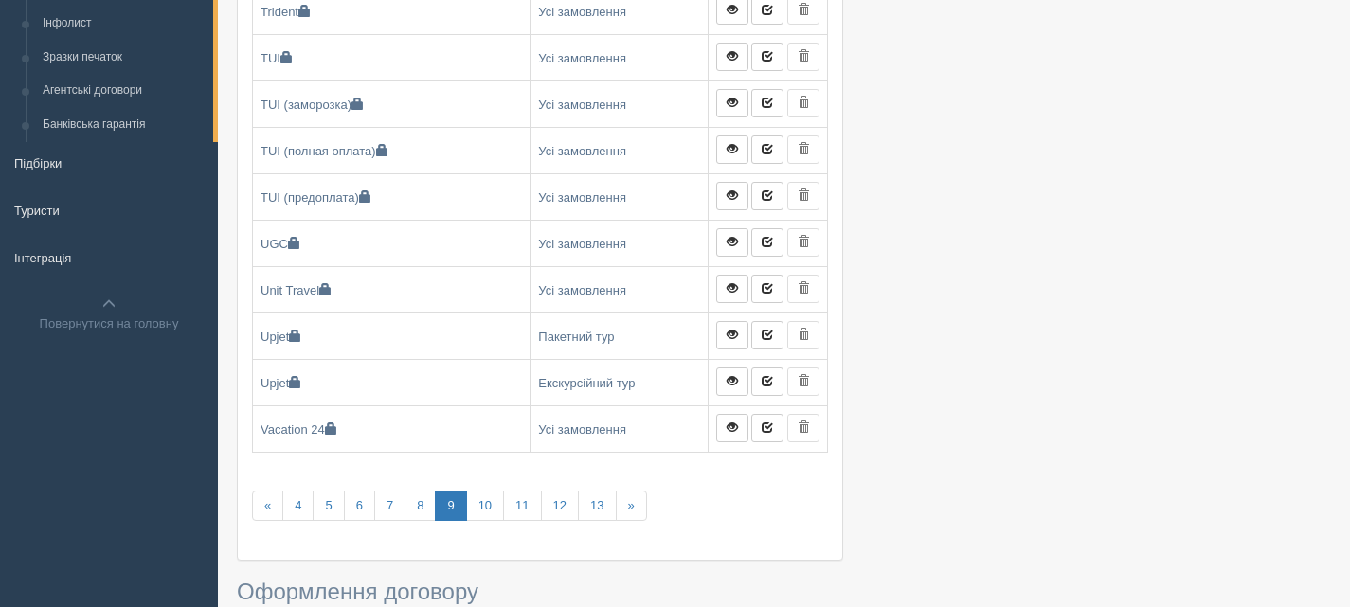
scroll to position [379, 0]
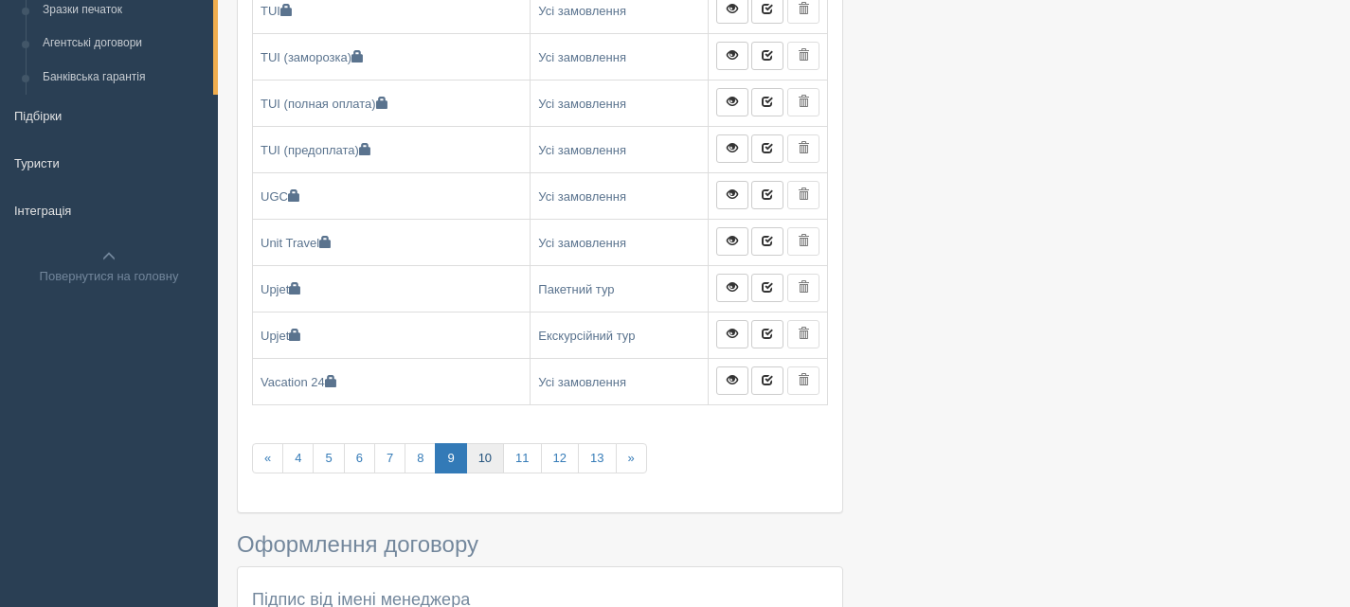
click at [483, 457] on link "10" at bounding box center [485, 459] width 38 height 31
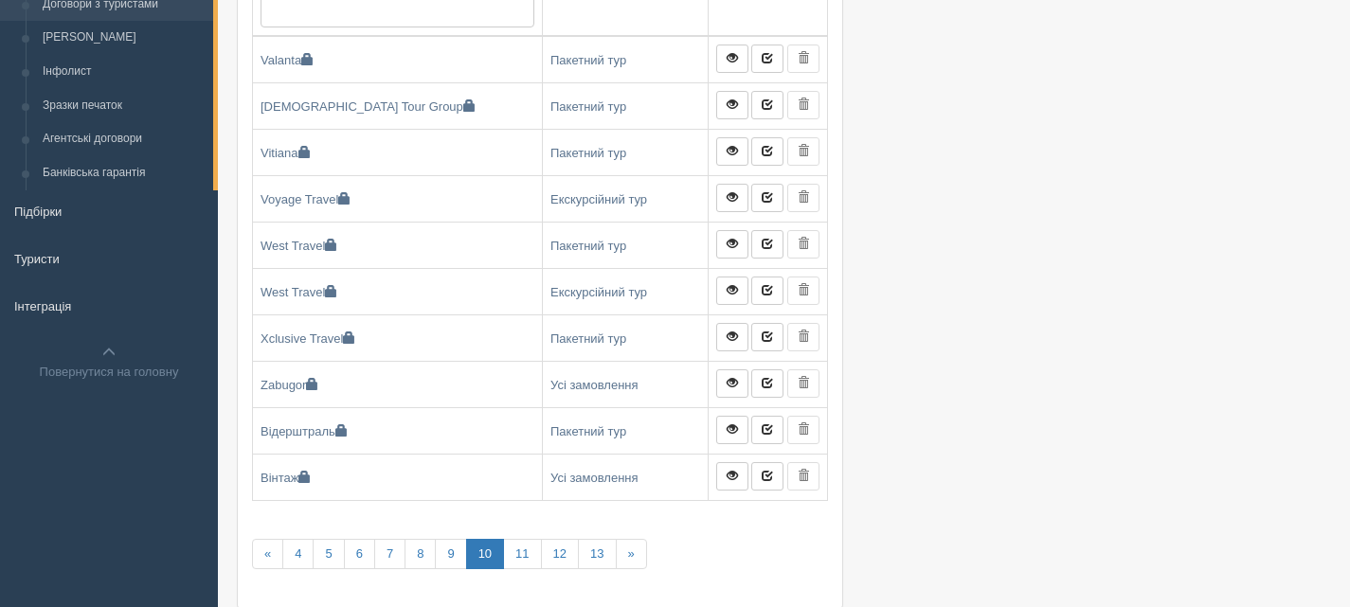
scroll to position [284, 0]
click at [525, 555] on link "11" at bounding box center [522, 553] width 38 height 31
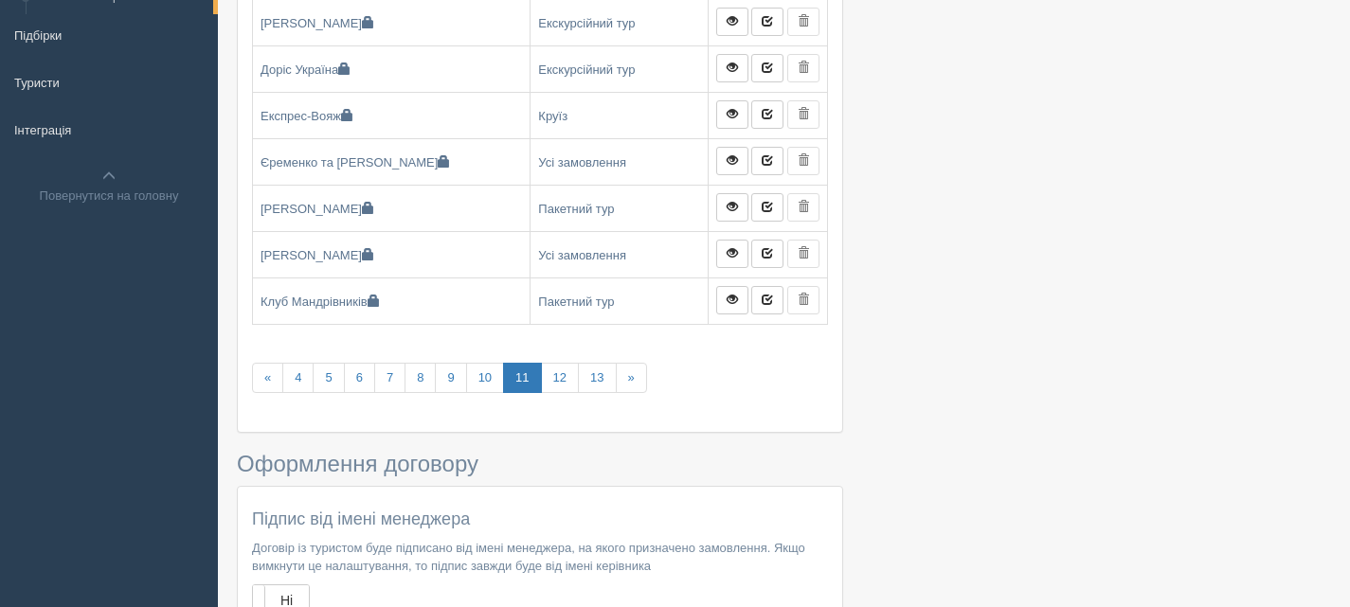
scroll to position [474, 0]
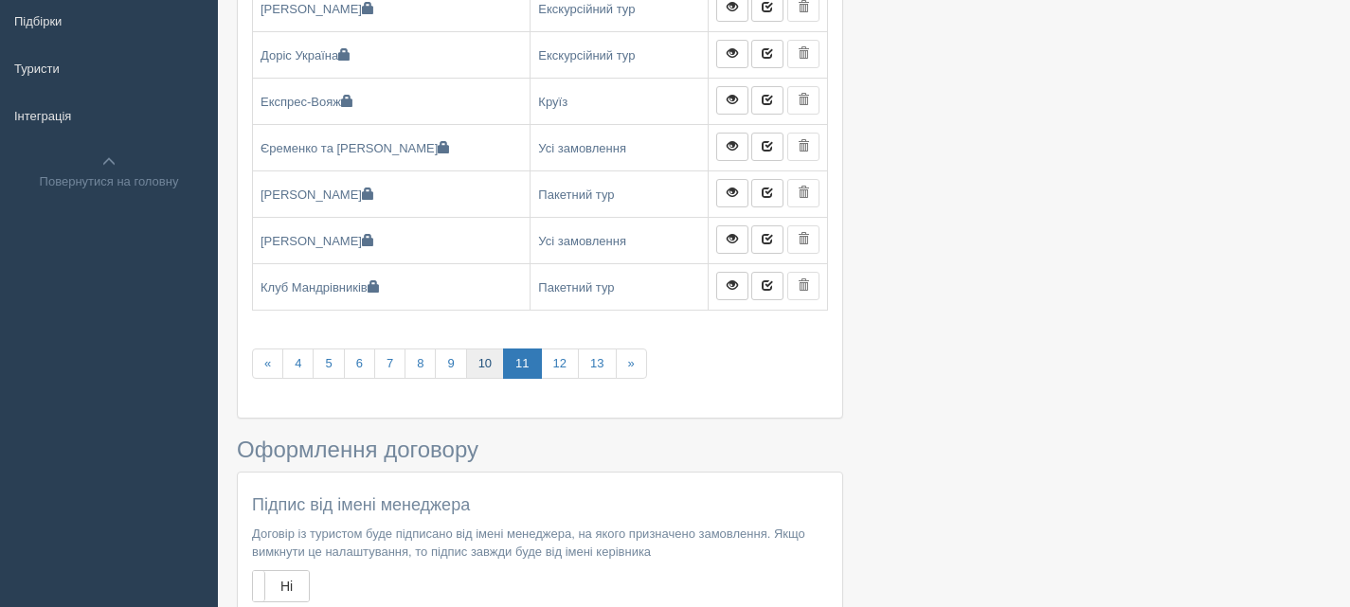
click at [494, 363] on link "10" at bounding box center [485, 364] width 38 height 31
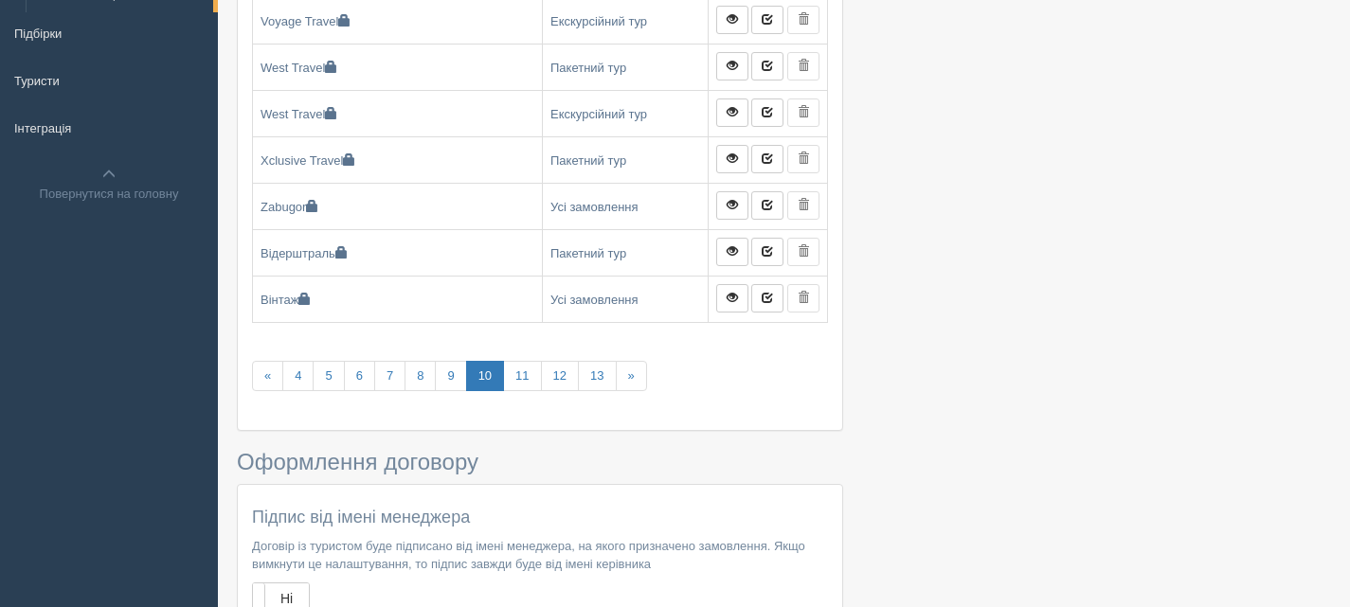
scroll to position [474, 0]
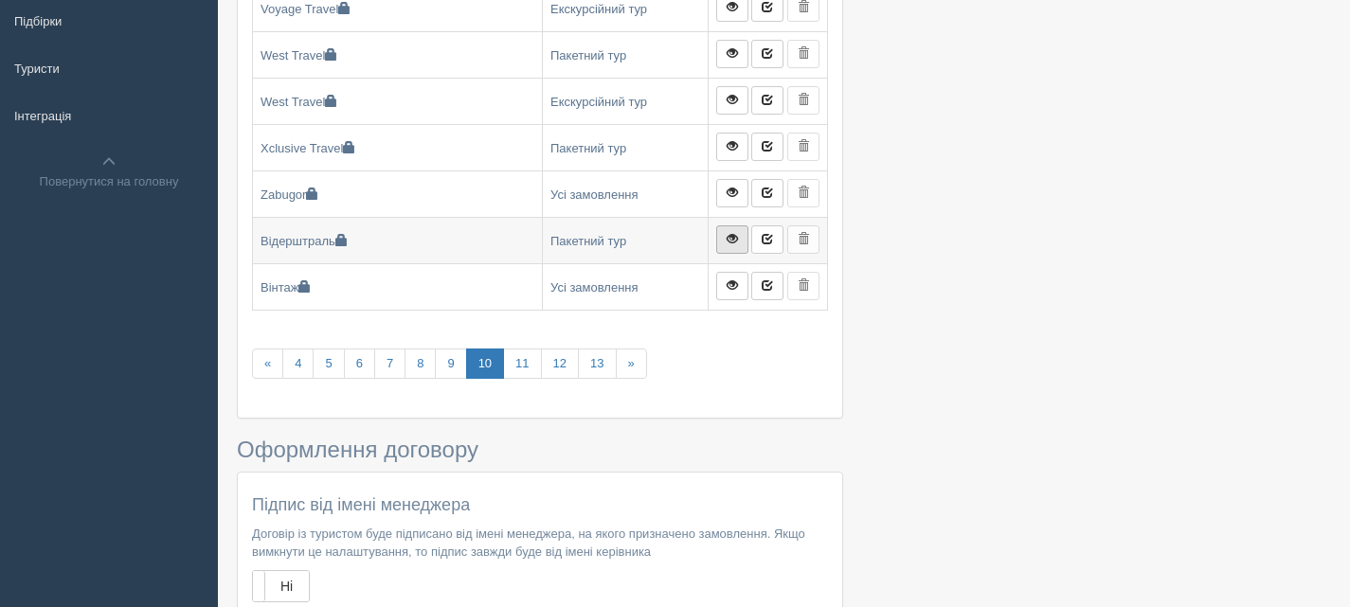
click at [734, 240] on span at bounding box center [732, 238] width 11 height 11
click at [514, 361] on link "11" at bounding box center [522, 364] width 38 height 31
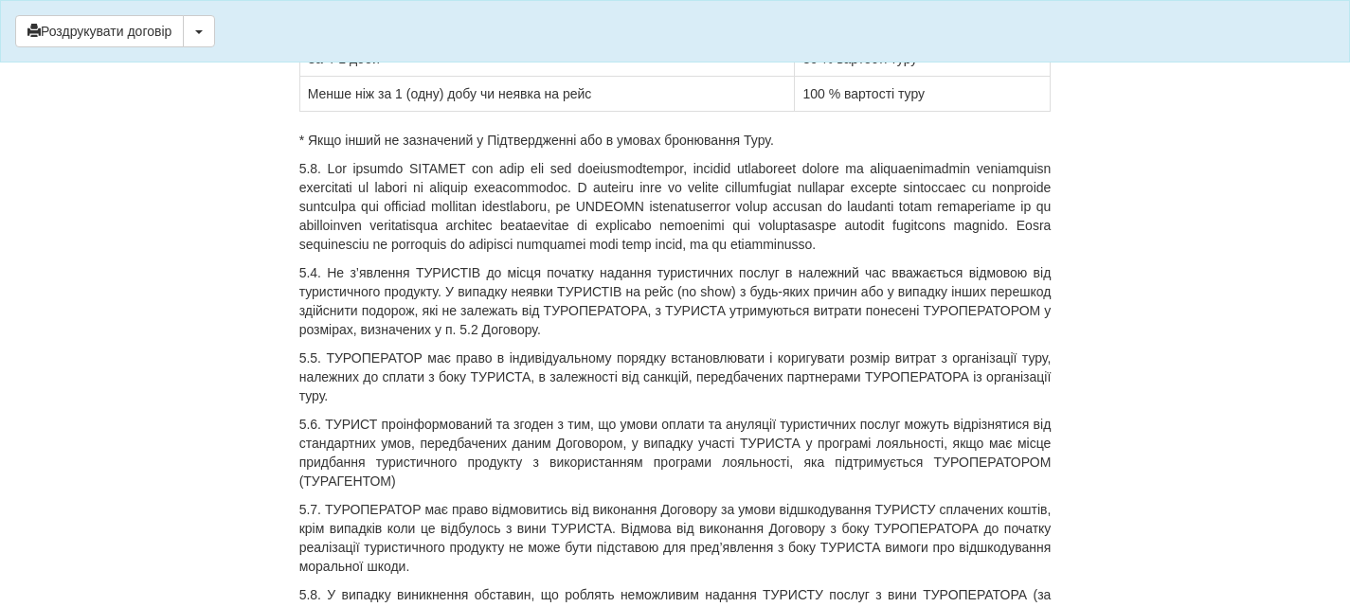
scroll to position [3033, 0]
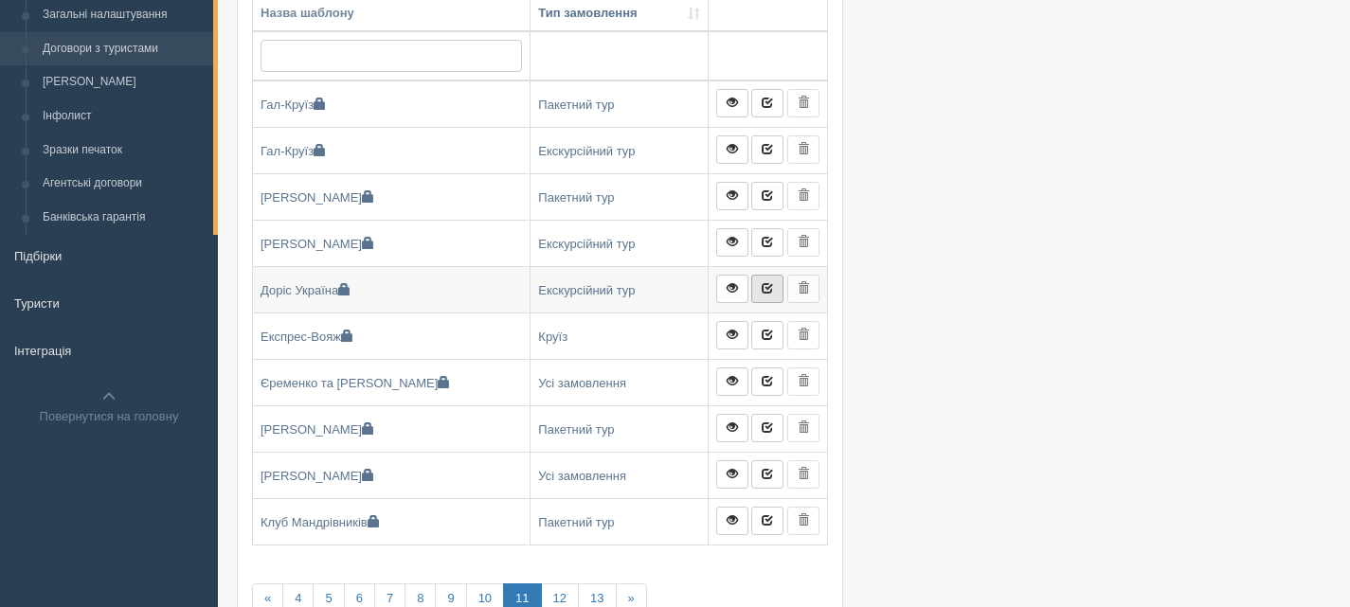
scroll to position [284, 0]
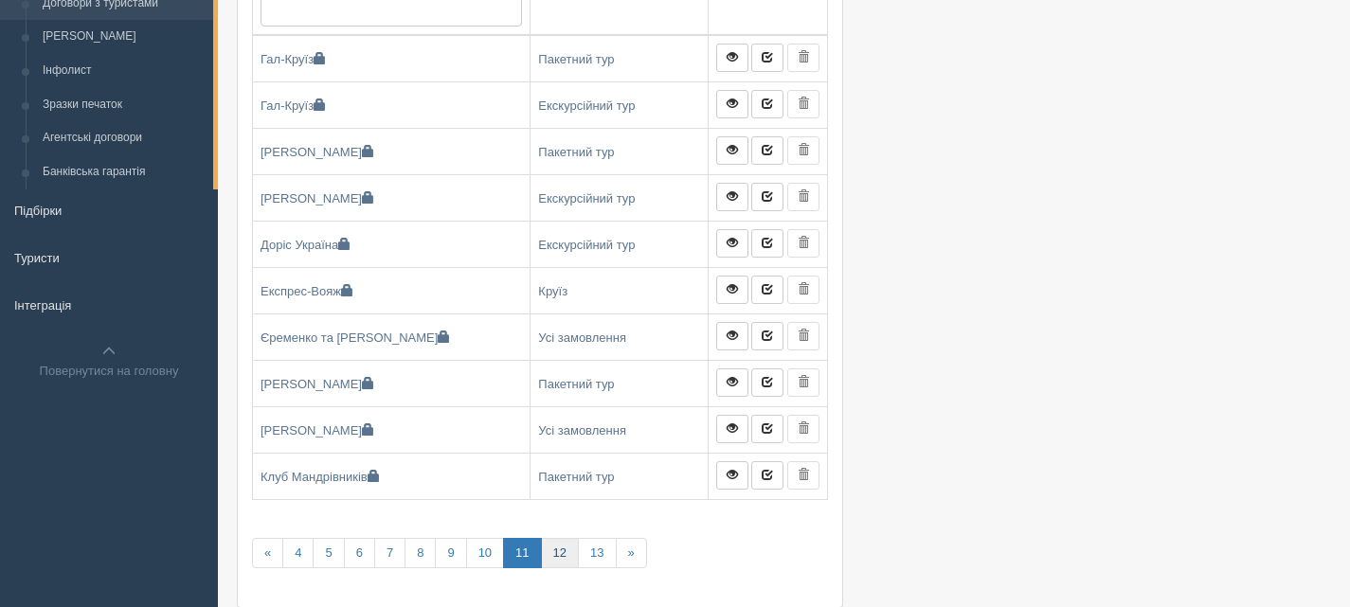
click at [554, 544] on link "12" at bounding box center [560, 553] width 38 height 31
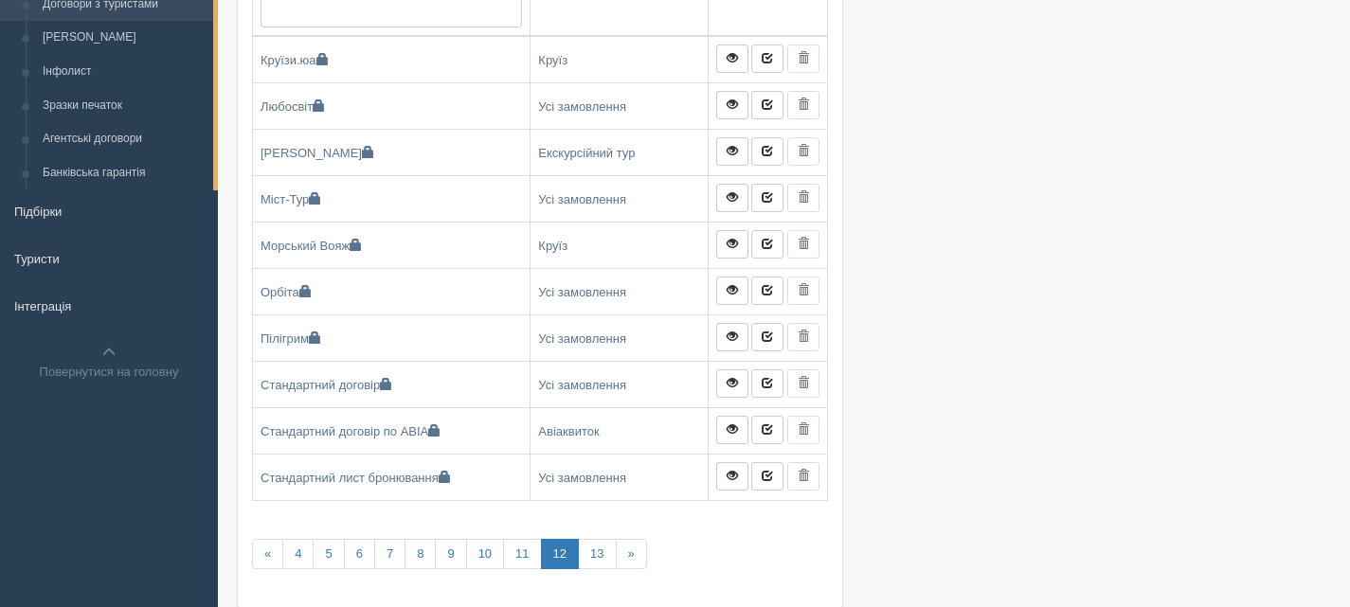
scroll to position [284, 0]
click at [594, 552] on link "13" at bounding box center [597, 553] width 38 height 31
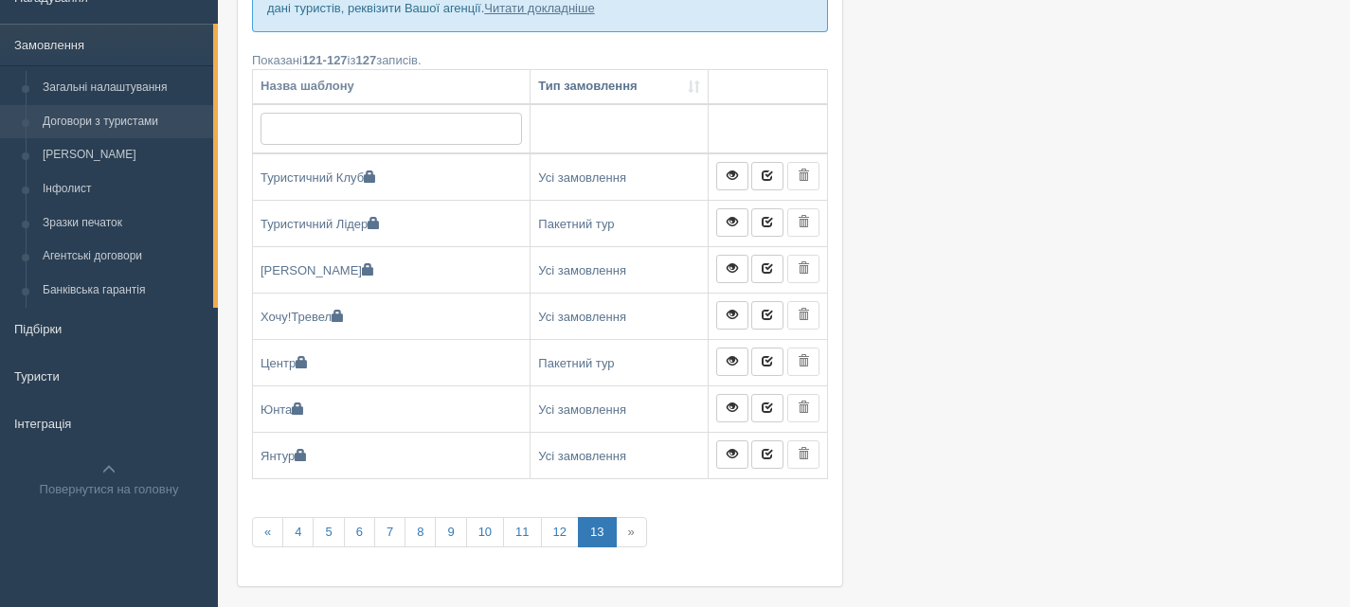
scroll to position [190, 0]
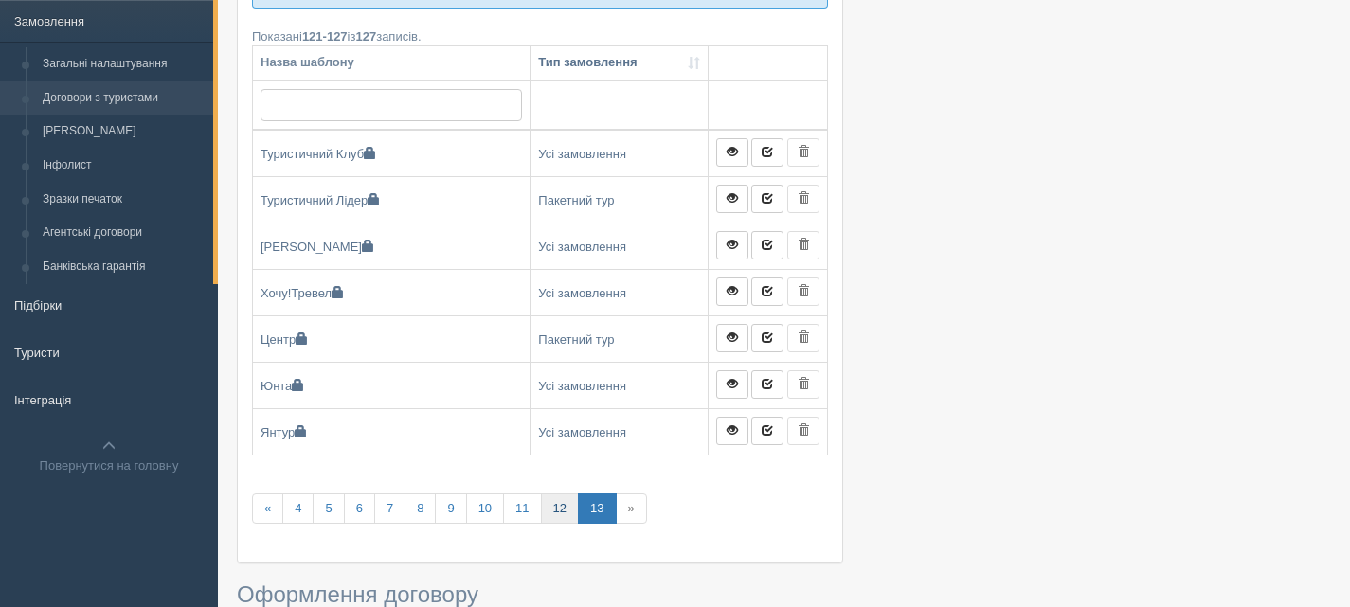
click at [562, 509] on link "12" at bounding box center [560, 509] width 38 height 31
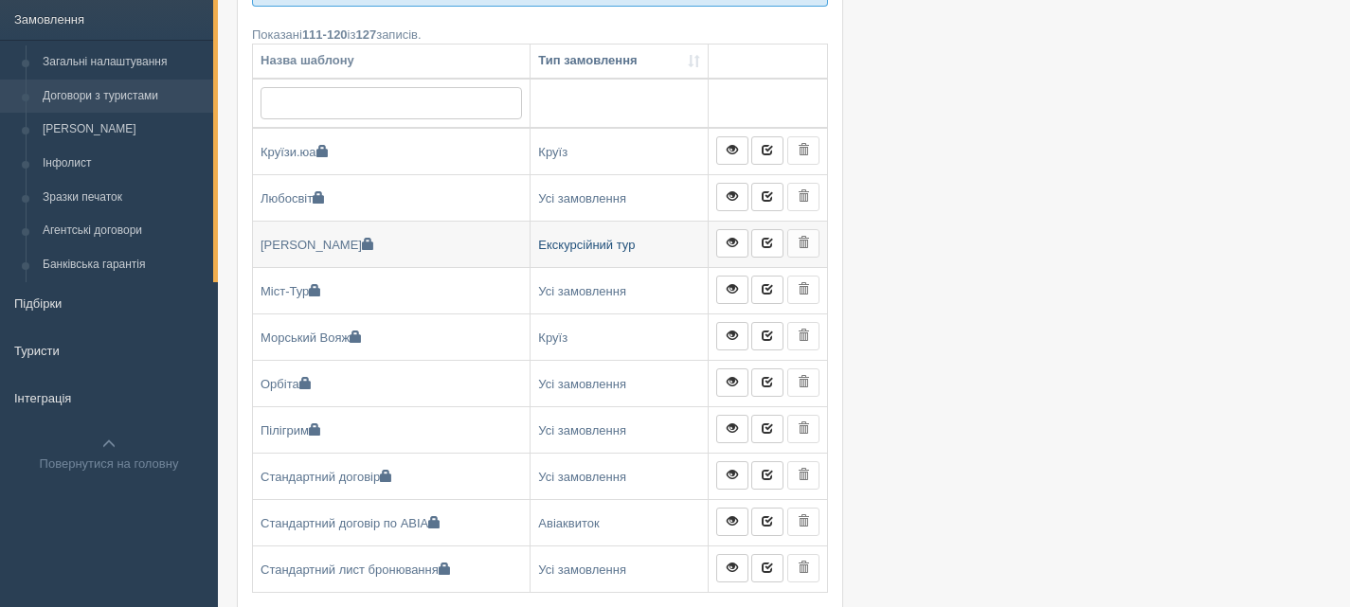
scroll to position [284, 0]
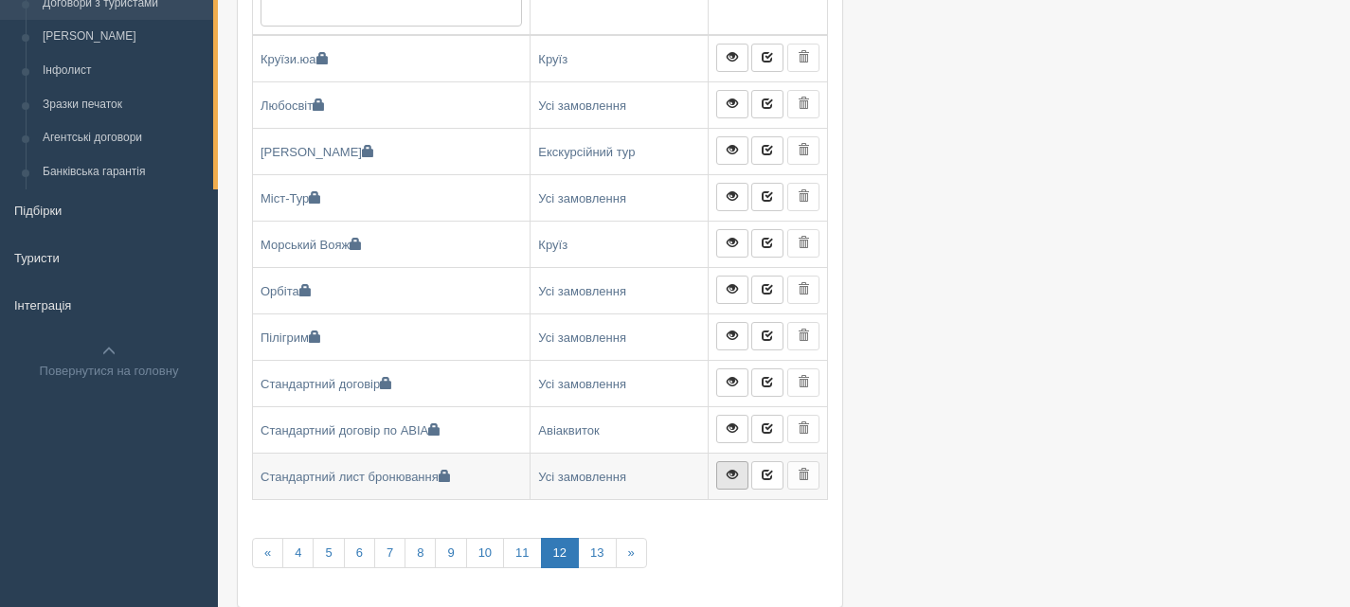
click at [725, 469] on link at bounding box center [732, 476] width 32 height 28
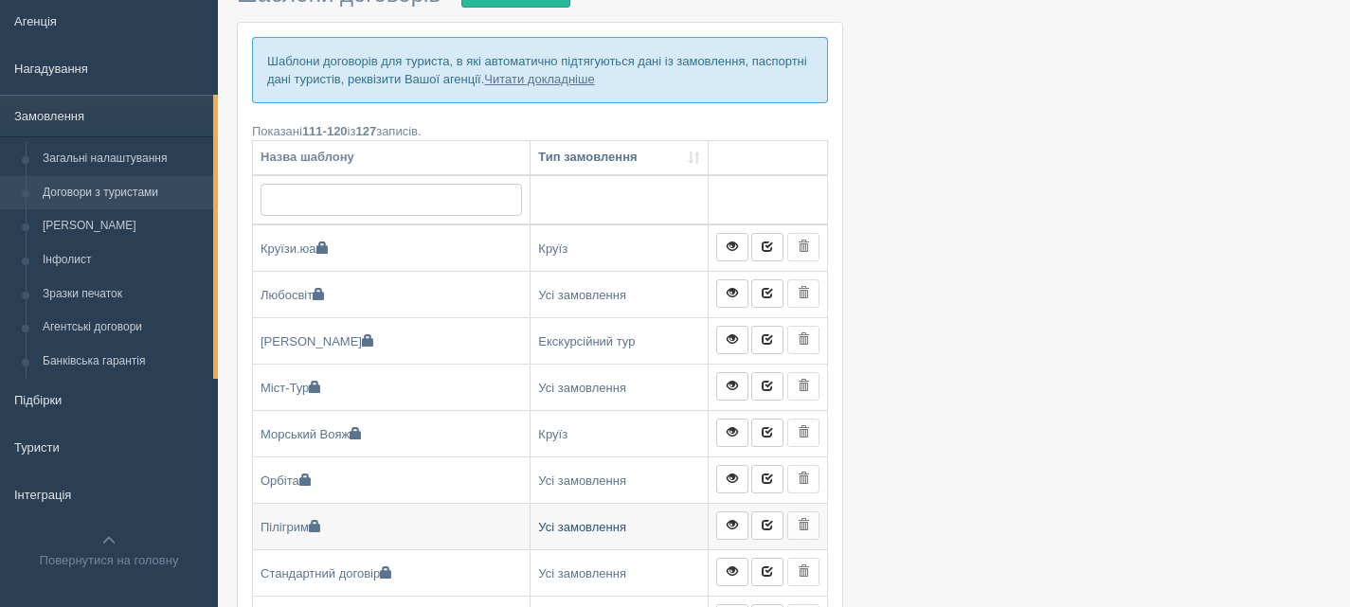
scroll to position [379, 0]
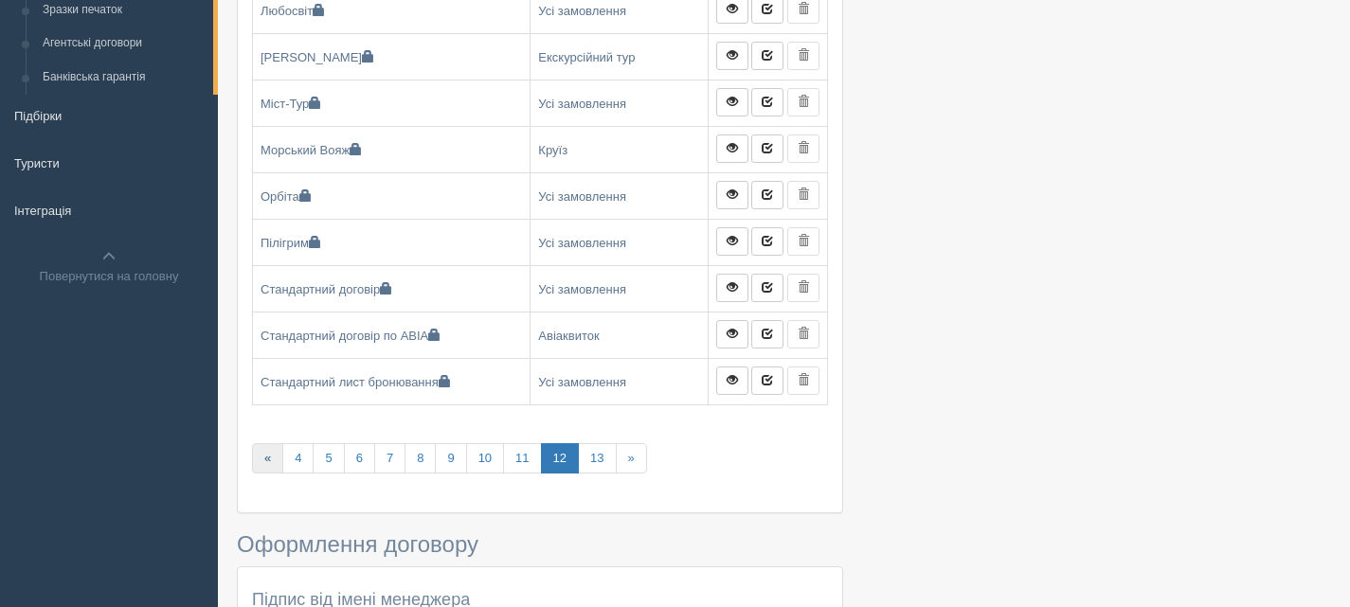
click at [268, 460] on link "«" at bounding box center [267, 459] width 31 height 31
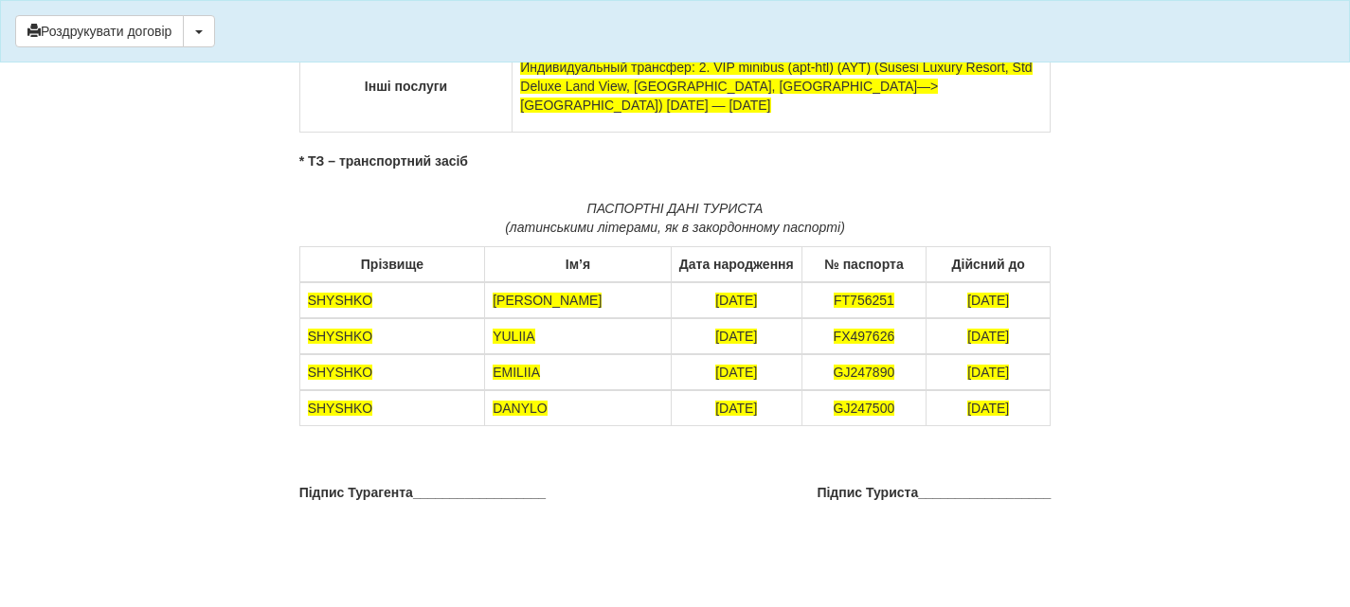
scroll to position [562, 0]
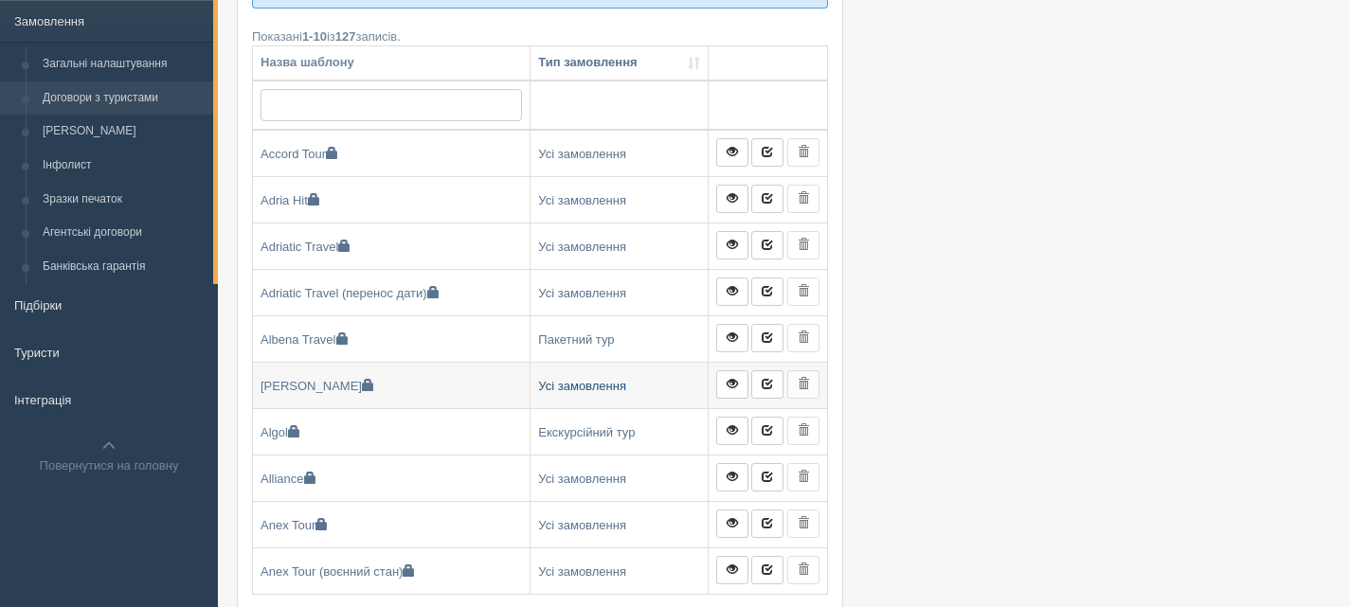
scroll to position [379, 0]
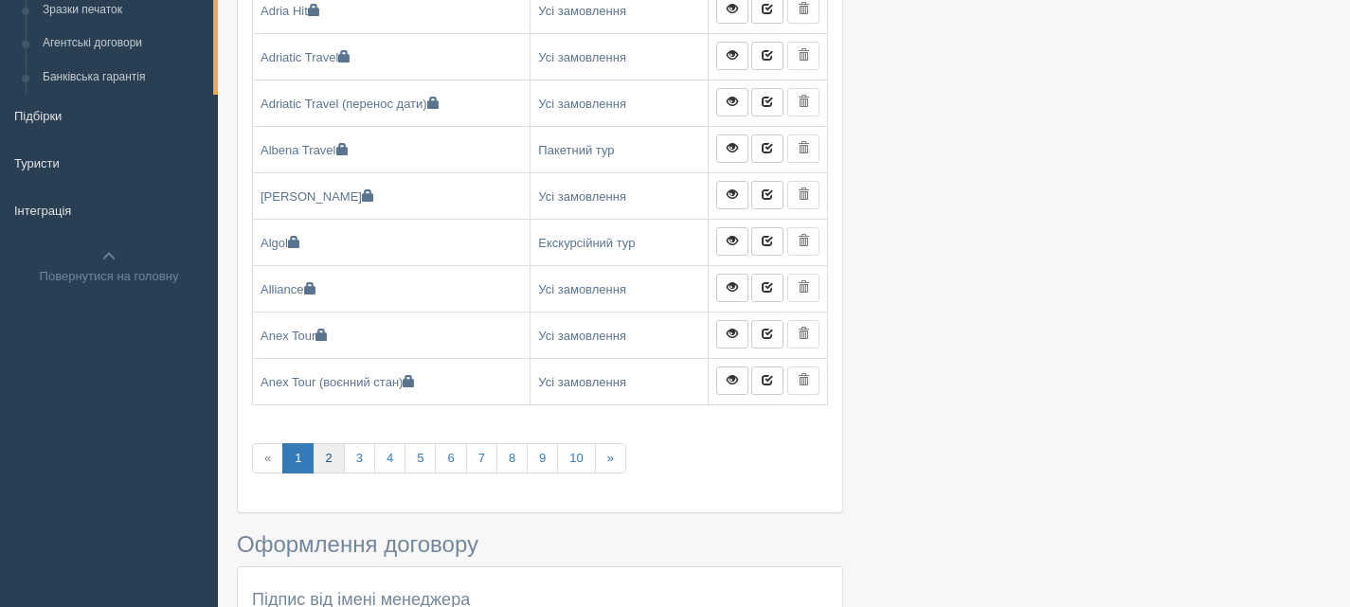
click at [333, 460] on link "2" at bounding box center [328, 459] width 31 height 31
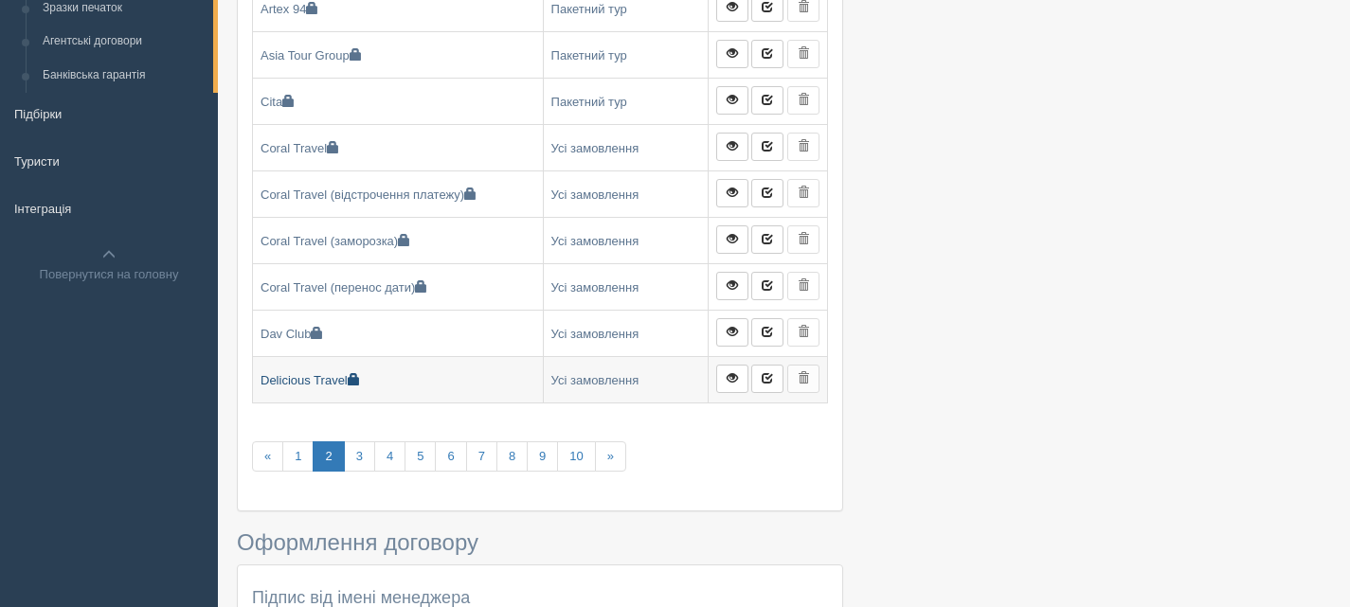
scroll to position [379, 0]
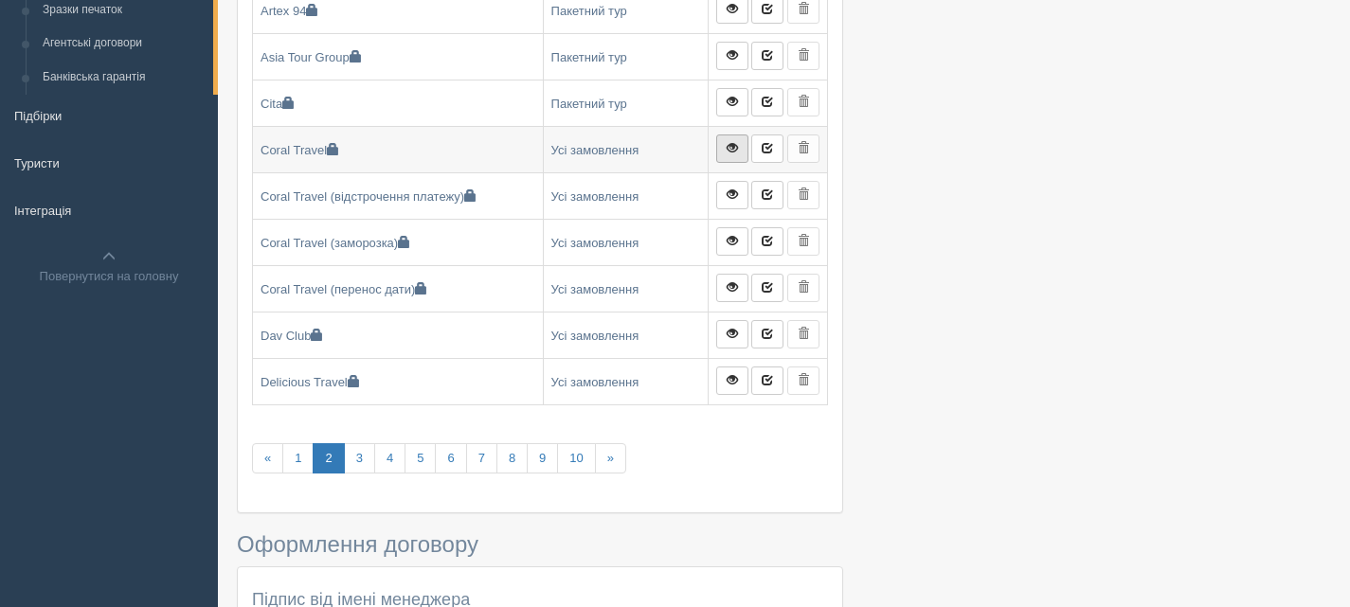
click at [727, 140] on link at bounding box center [732, 149] width 32 height 28
click at [357, 461] on link "3" at bounding box center [359, 459] width 31 height 31
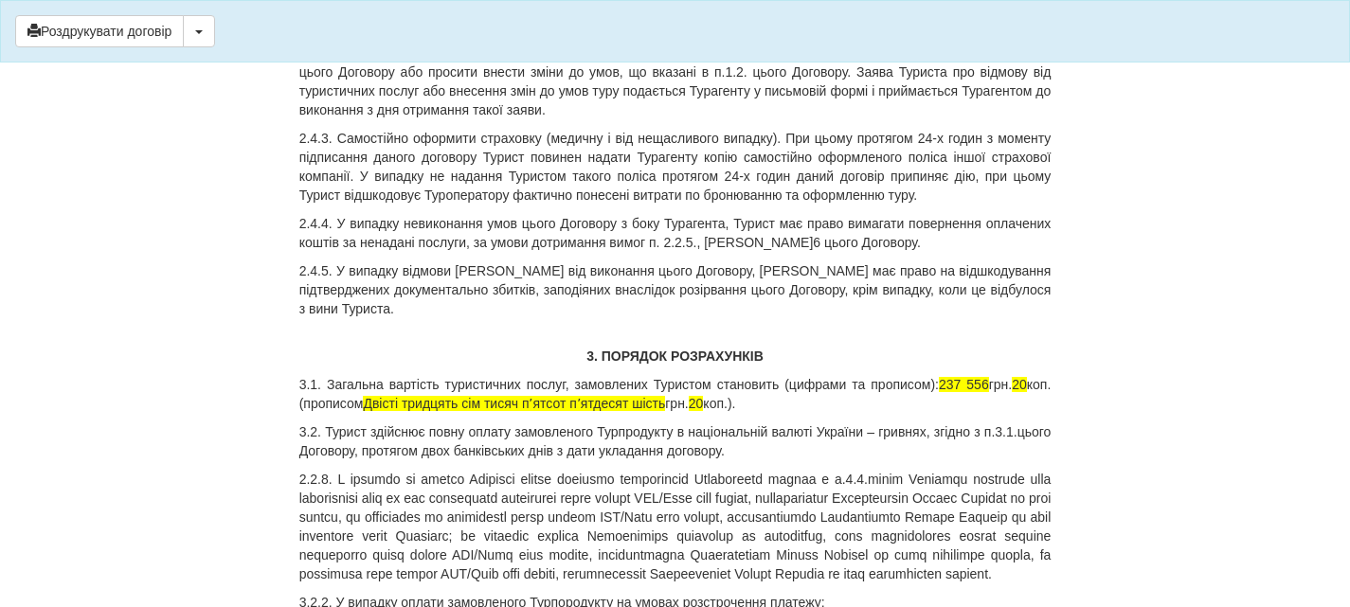
scroll to position [2369, 0]
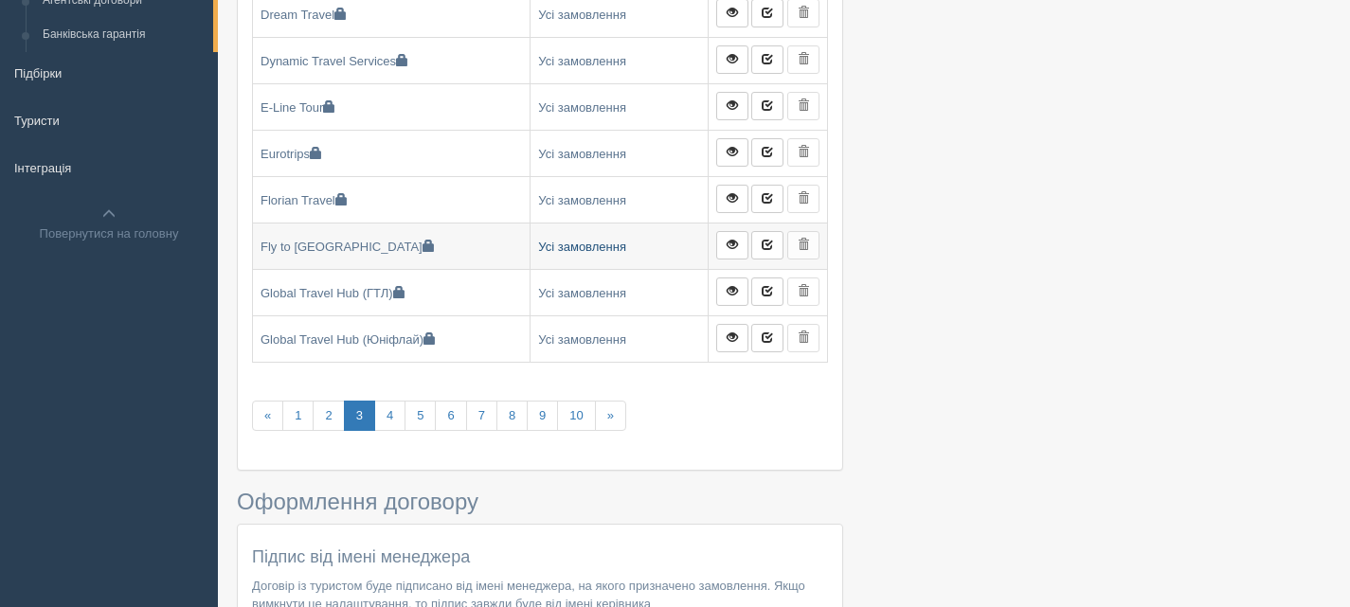
scroll to position [474, 0]
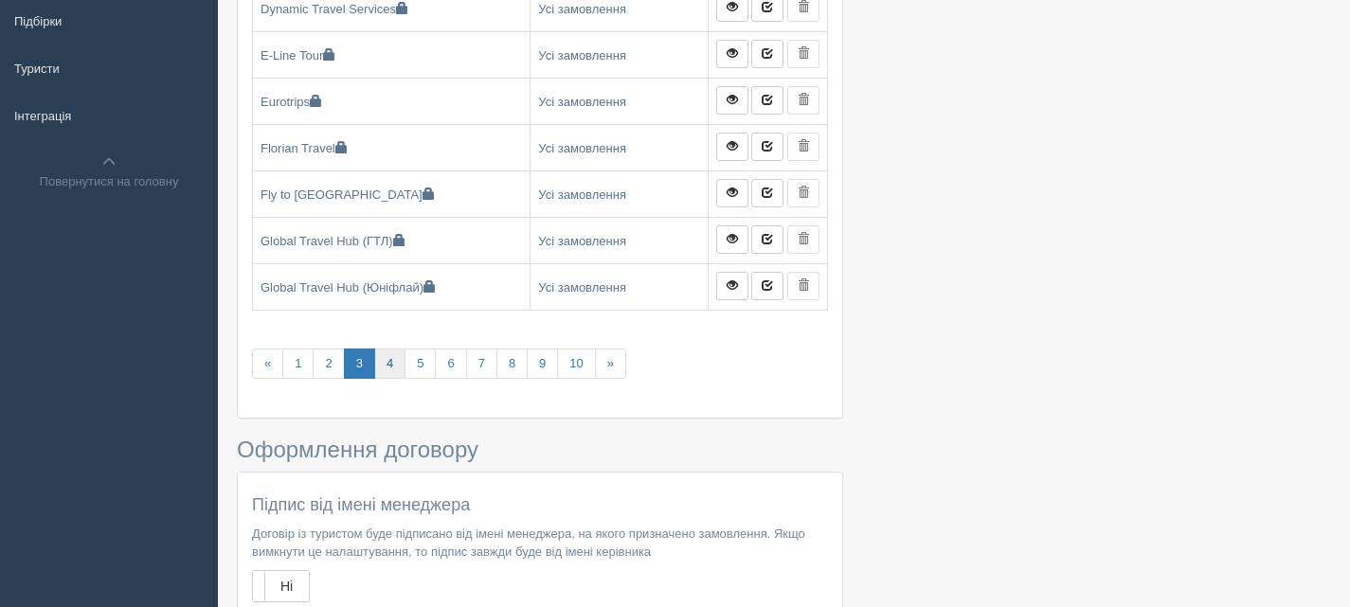
click at [383, 368] on link "4" at bounding box center [389, 364] width 31 height 31
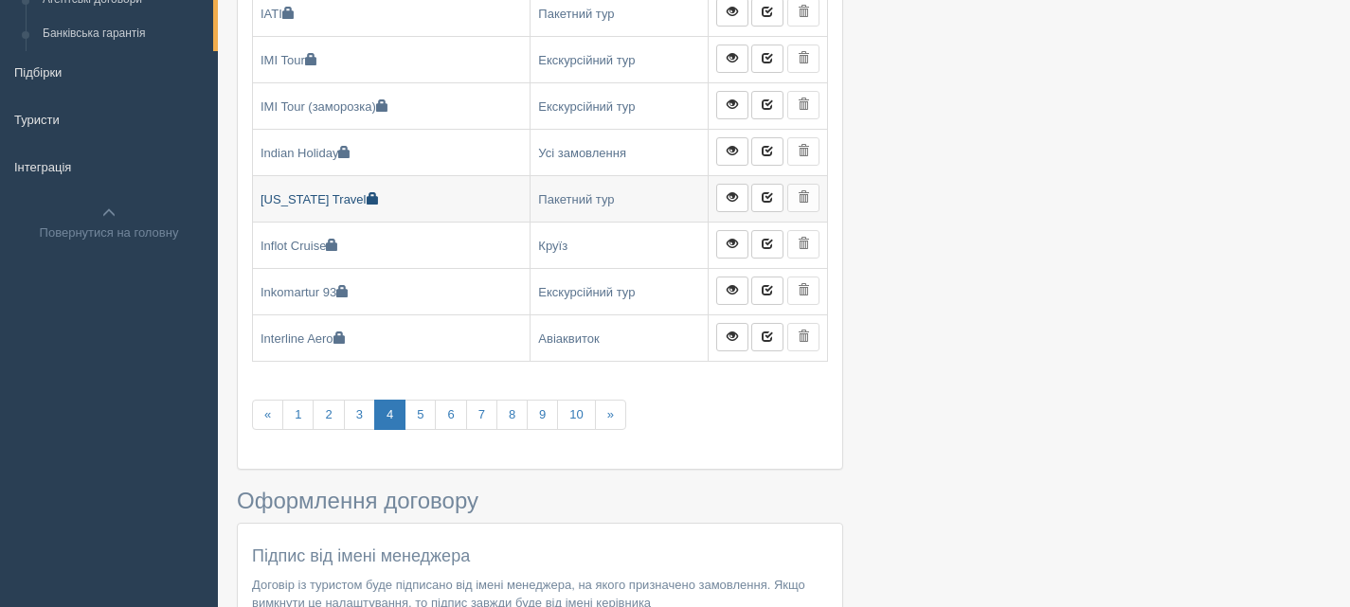
scroll to position [474, 0]
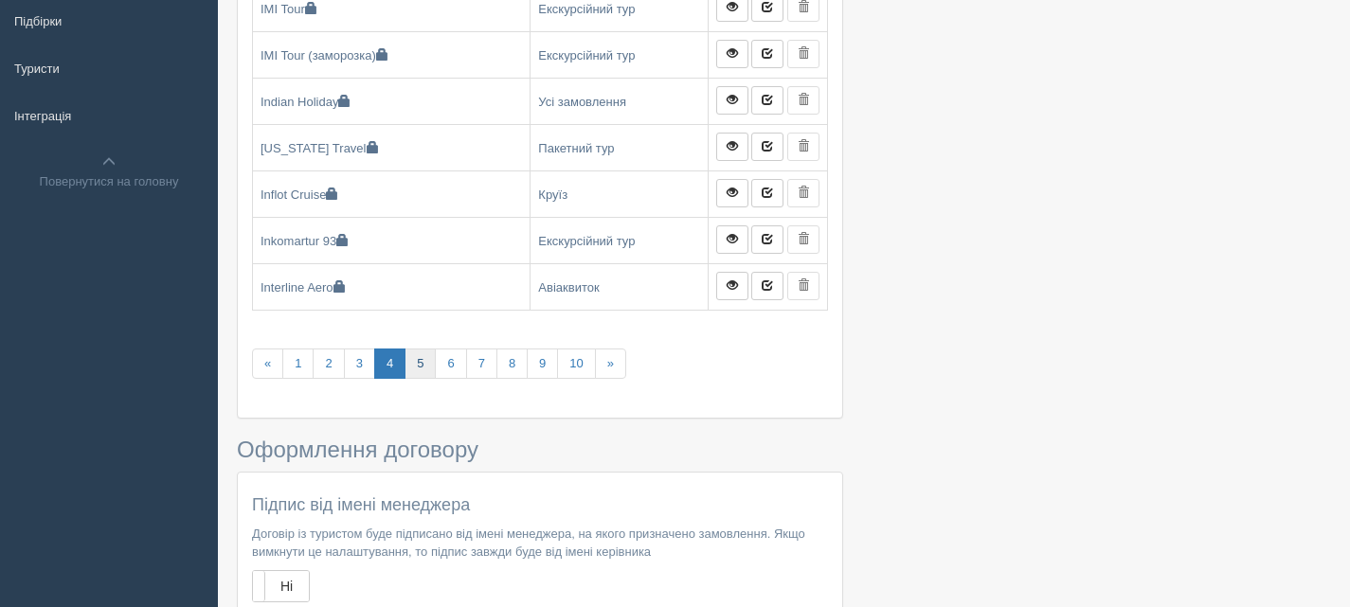
click at [416, 366] on link "5" at bounding box center [420, 364] width 31 height 31
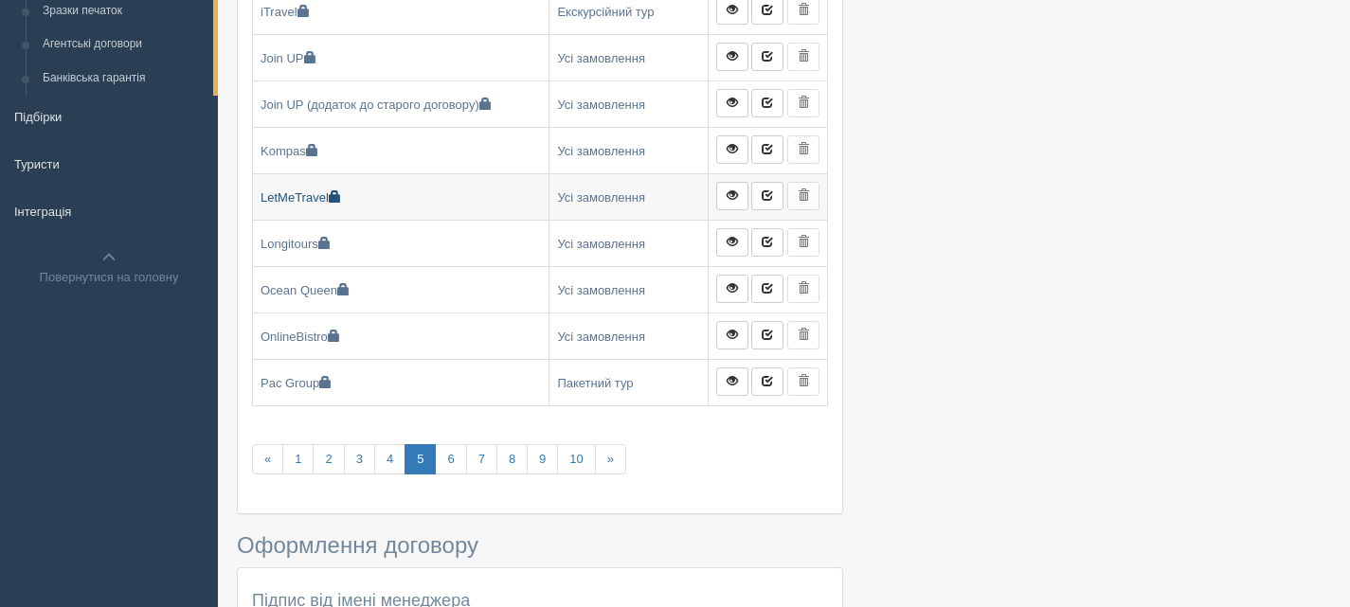
scroll to position [379, 0]
click at [446, 459] on link "6" at bounding box center [450, 459] width 31 height 31
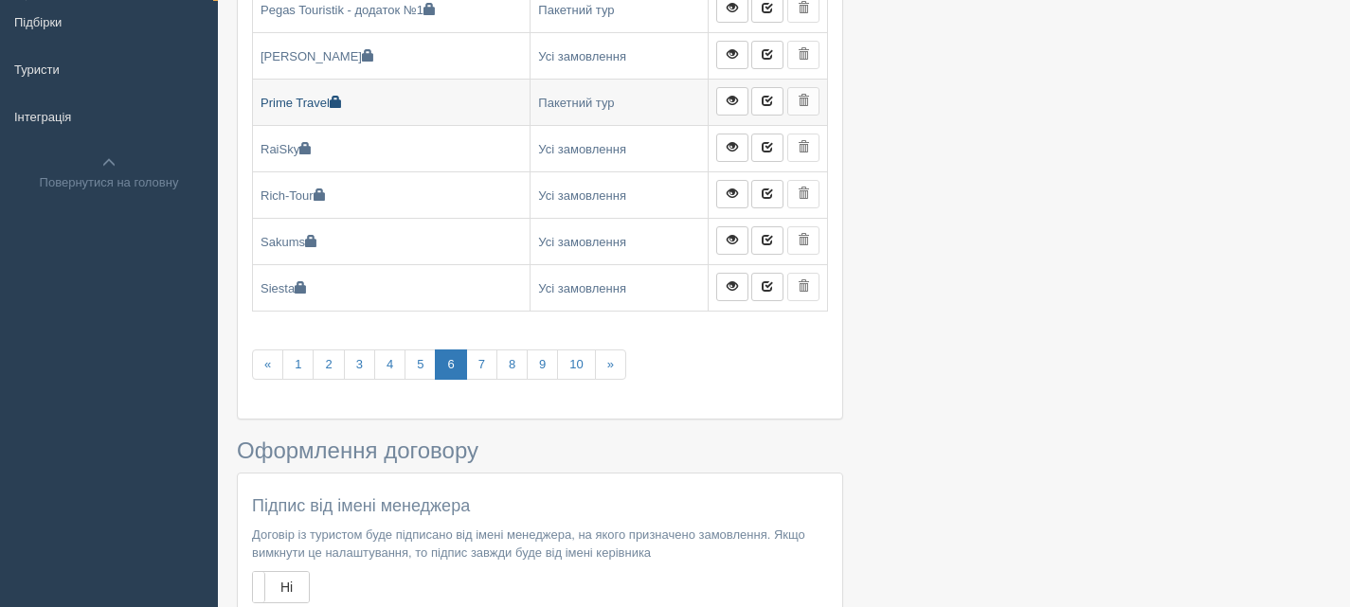
scroll to position [474, 0]
click at [737, 187] on span at bounding box center [732, 192] width 11 height 11
click at [488, 366] on link "7" at bounding box center [481, 364] width 31 height 31
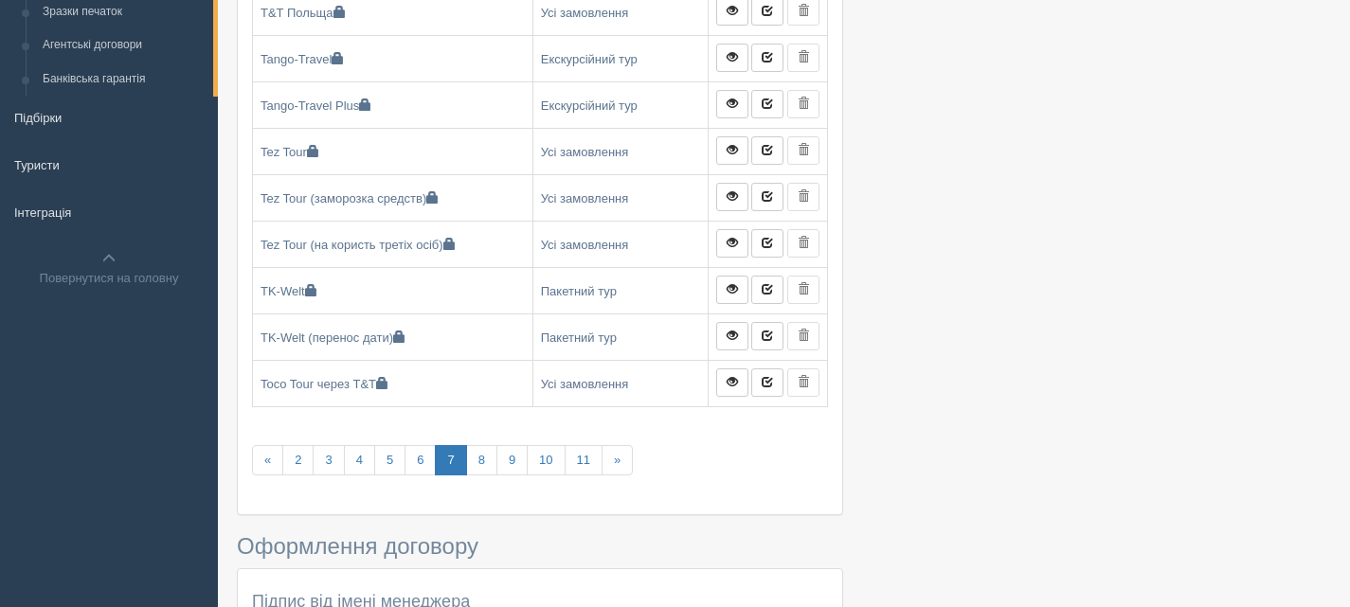
scroll to position [379, 0]
click at [482, 461] on link "8" at bounding box center [481, 459] width 31 height 31
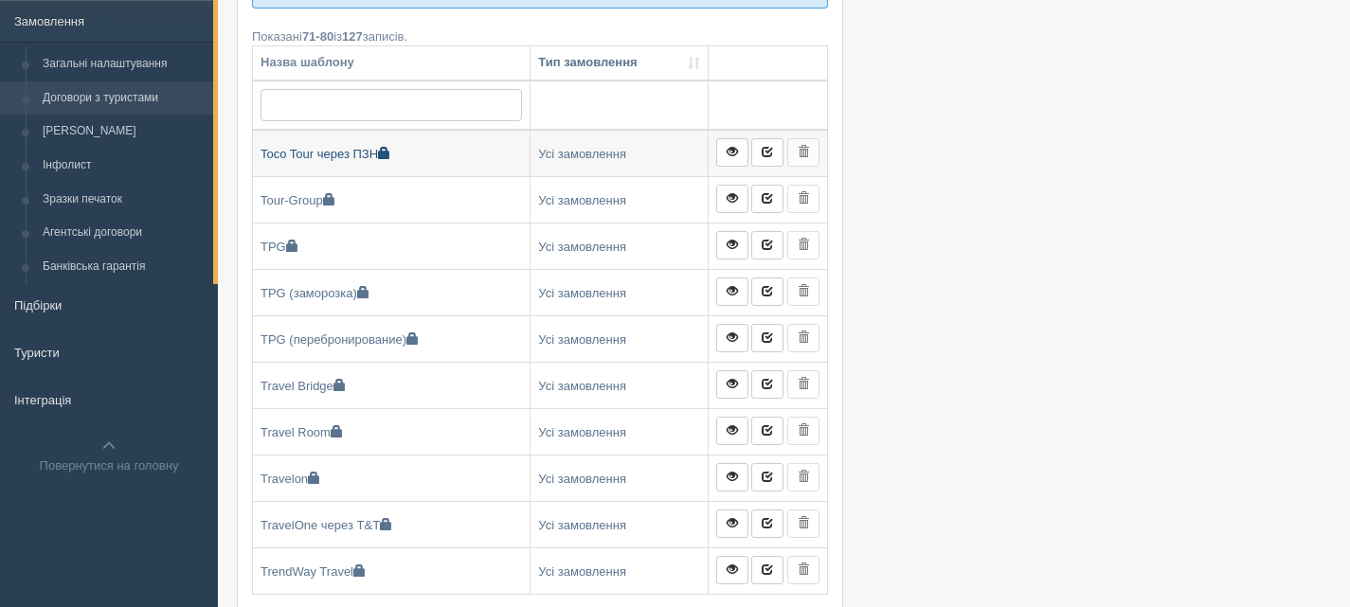
scroll to position [379, 0]
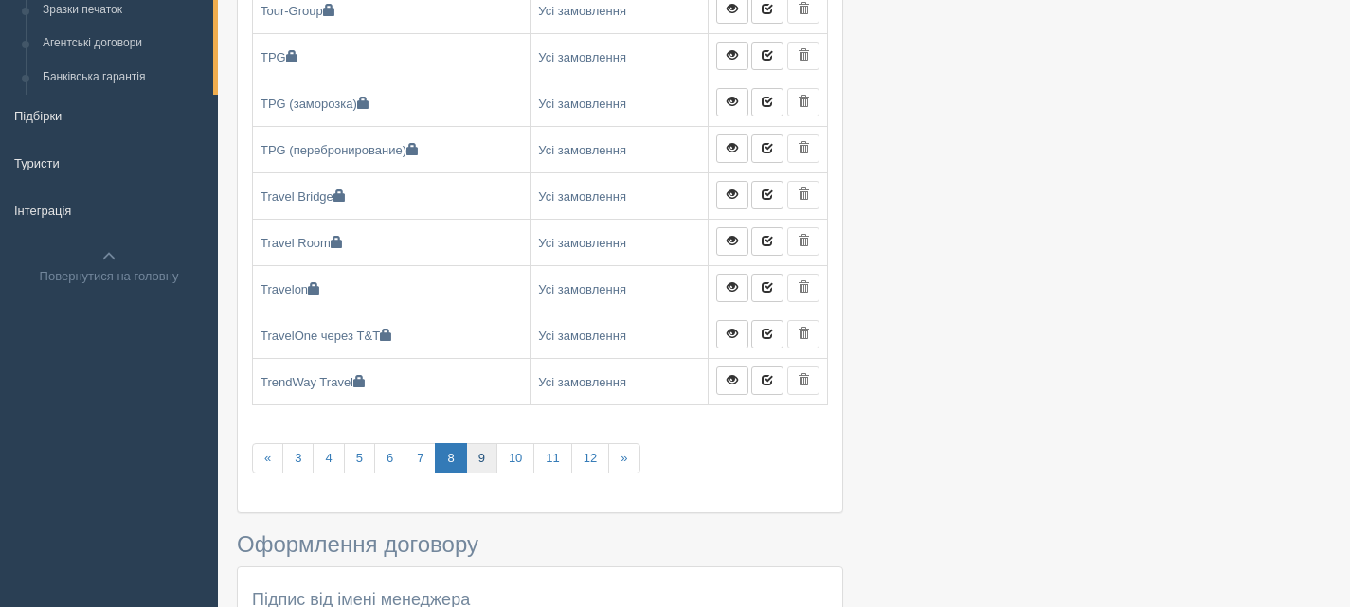
click at [476, 455] on link "9" at bounding box center [481, 459] width 31 height 31
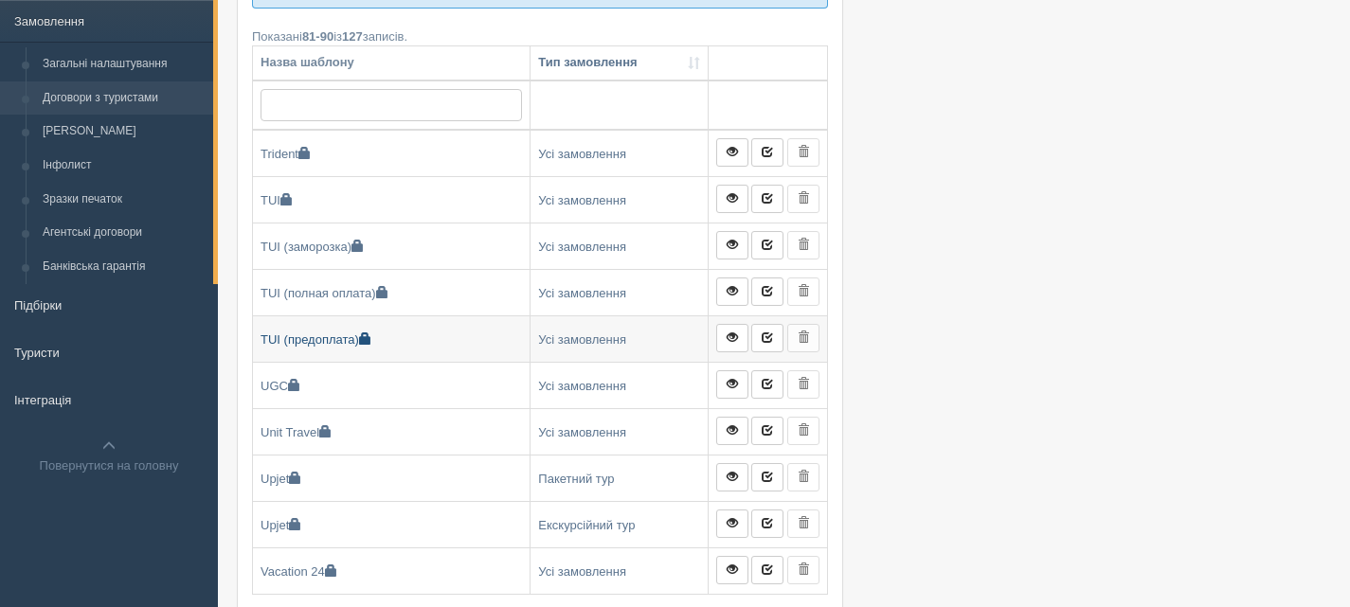
scroll to position [379, 0]
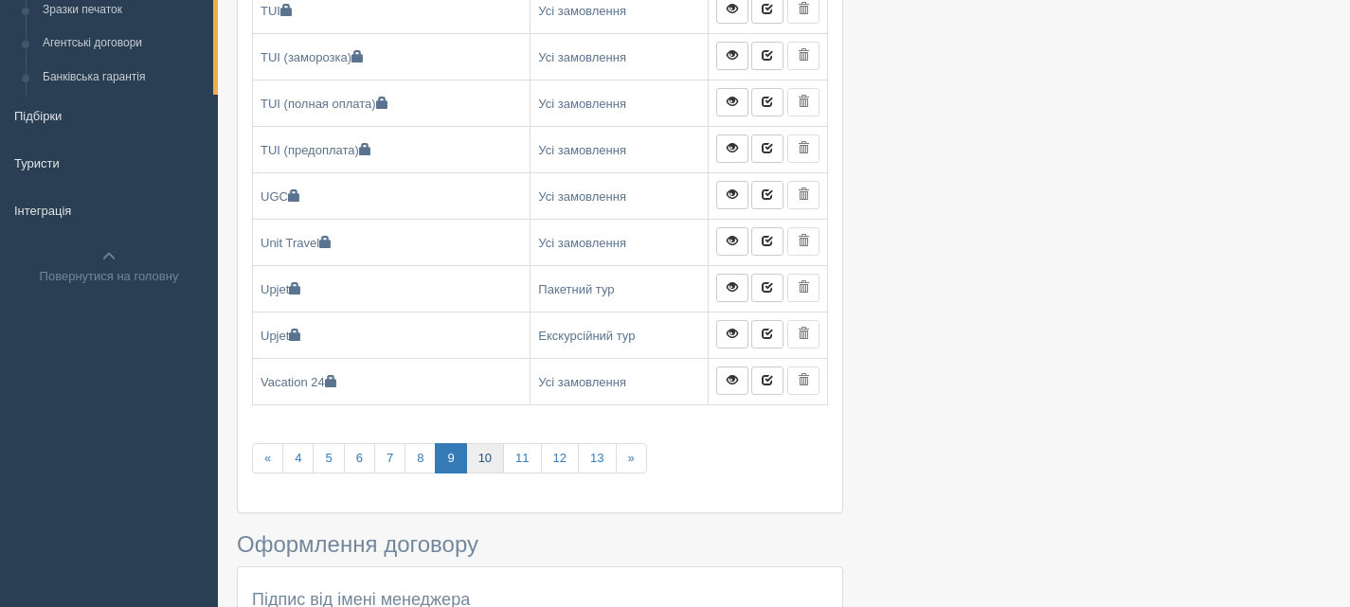
click at [482, 458] on link "10" at bounding box center [485, 459] width 38 height 31
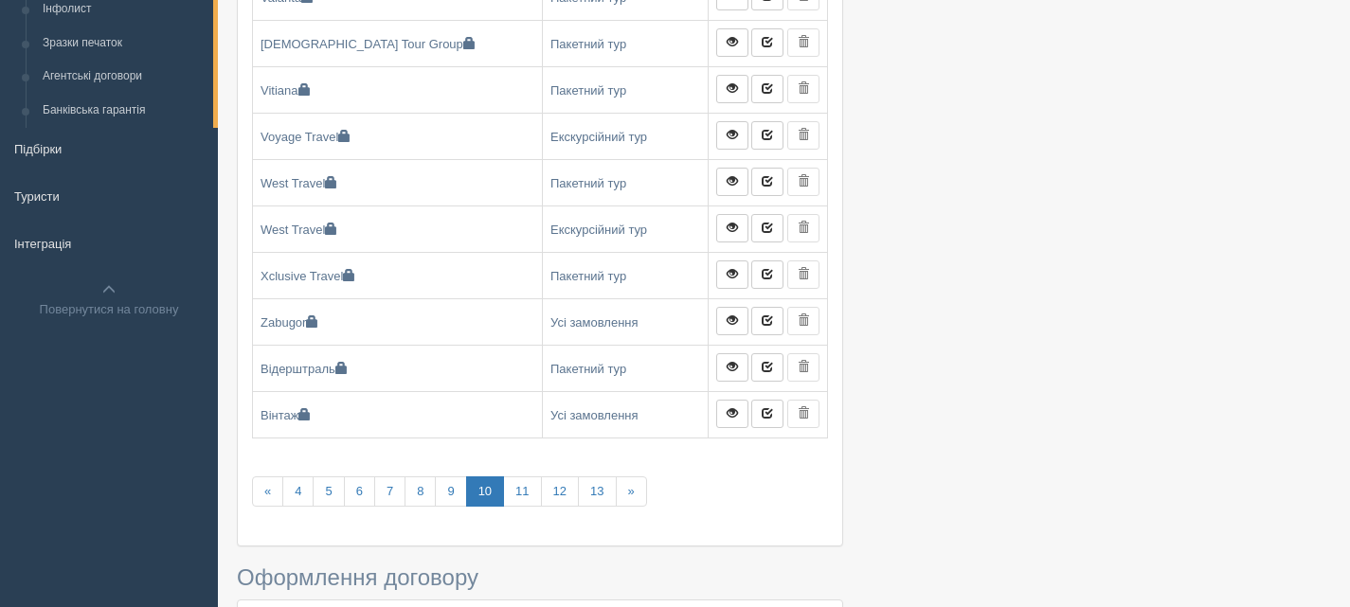
scroll to position [379, 0]
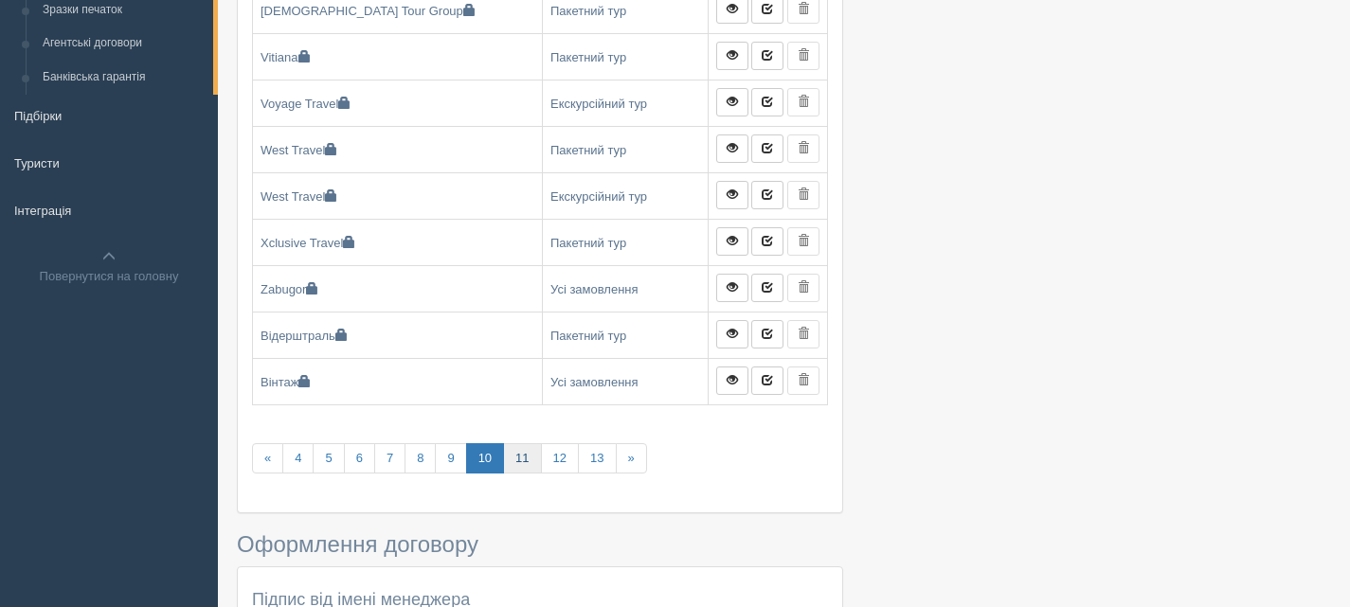
click at [526, 457] on link "11" at bounding box center [522, 459] width 38 height 31
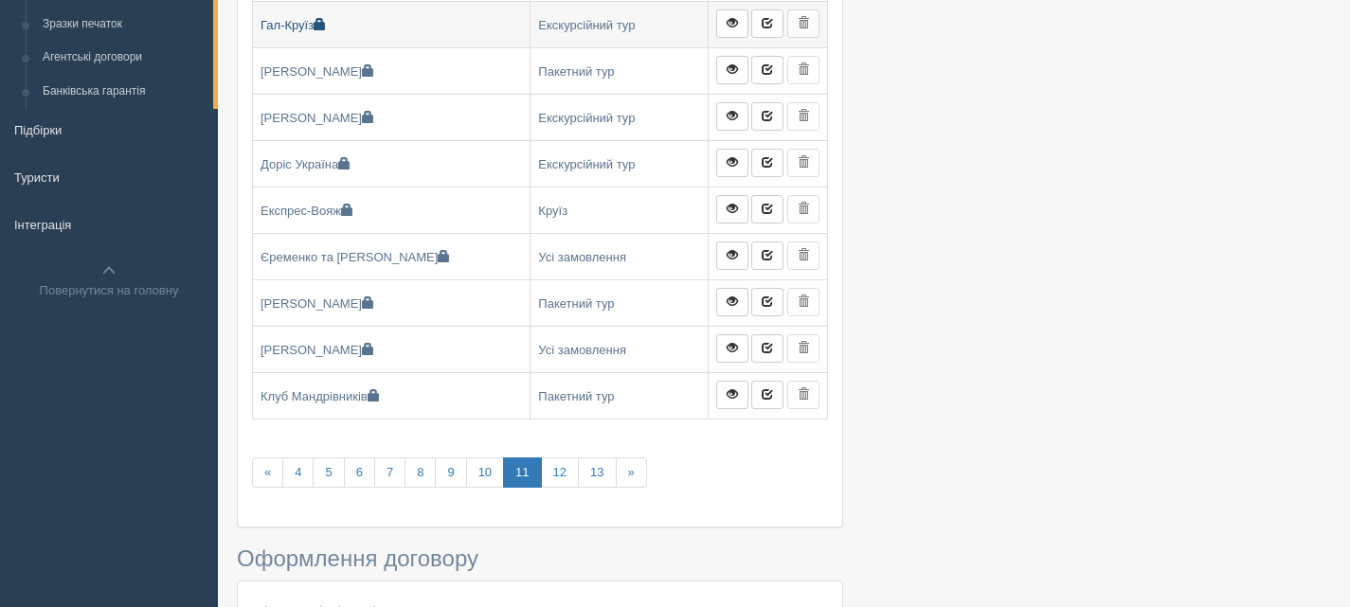
scroll to position [379, 0]
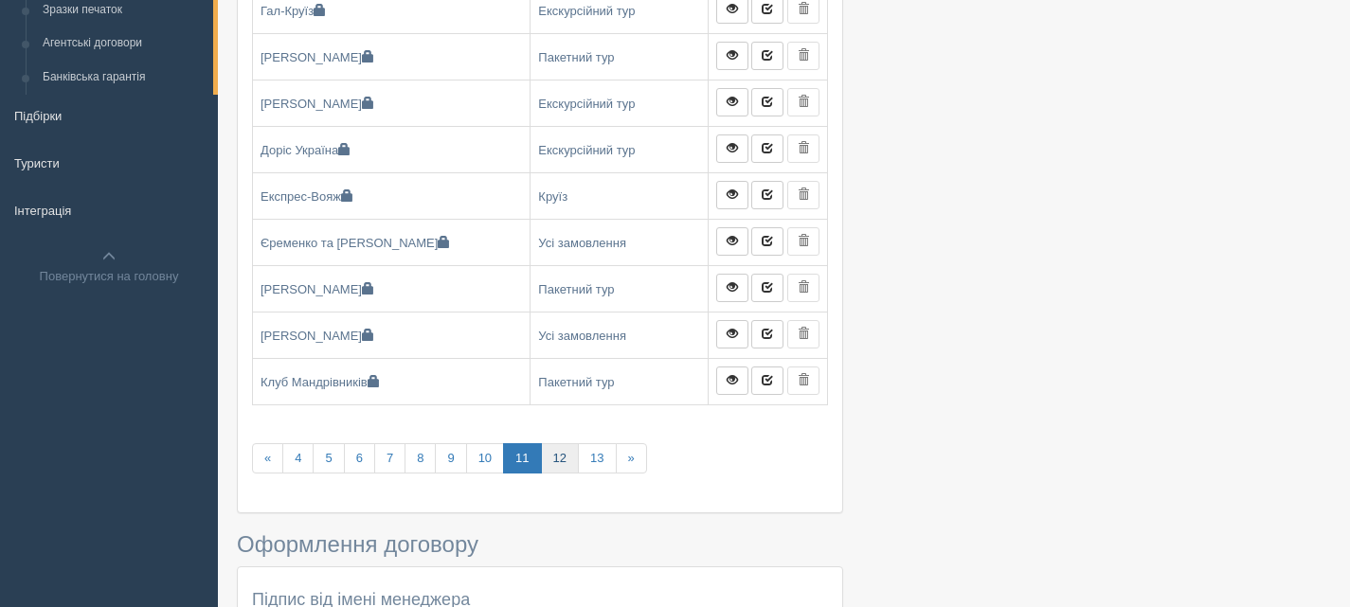
click at [559, 459] on link "12" at bounding box center [560, 459] width 38 height 31
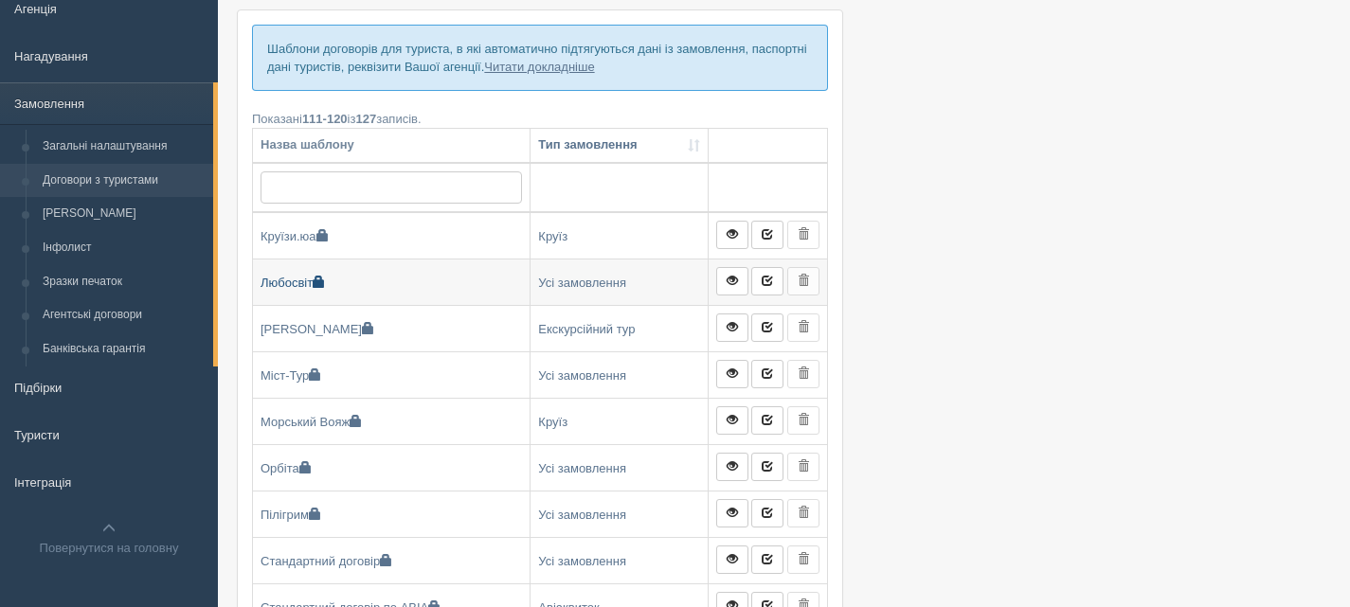
scroll to position [284, 0]
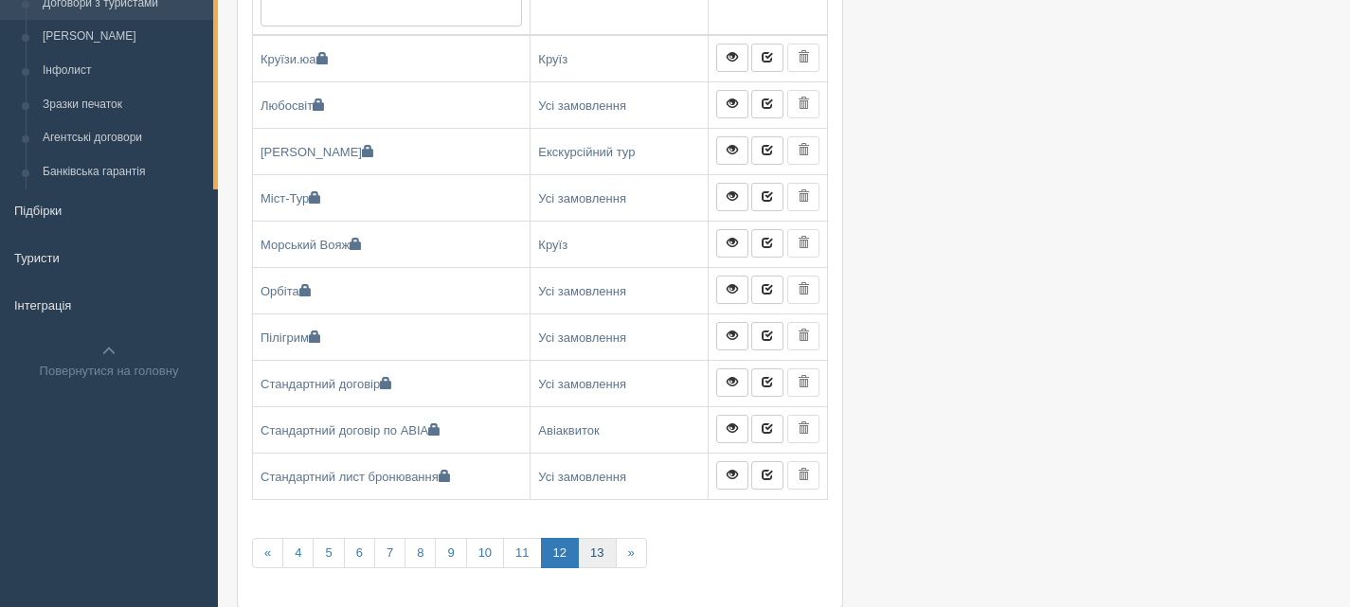
click at [598, 549] on link "13" at bounding box center [597, 553] width 38 height 31
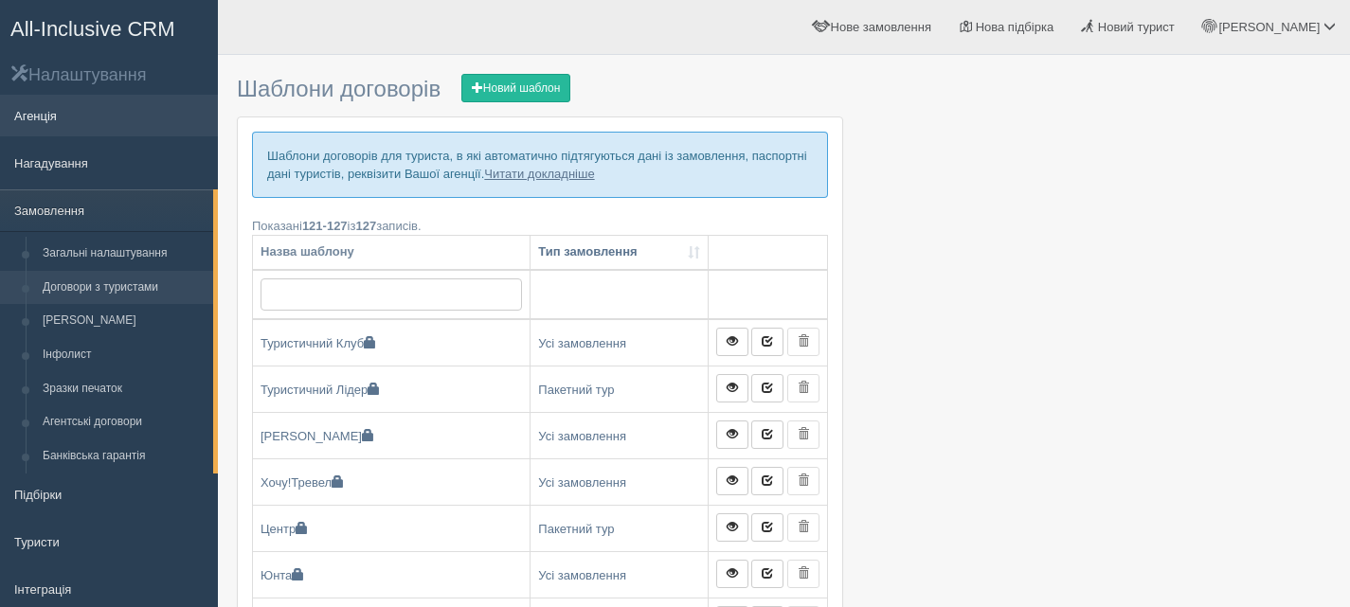
click at [47, 115] on link "Агенція" at bounding box center [109, 116] width 218 height 42
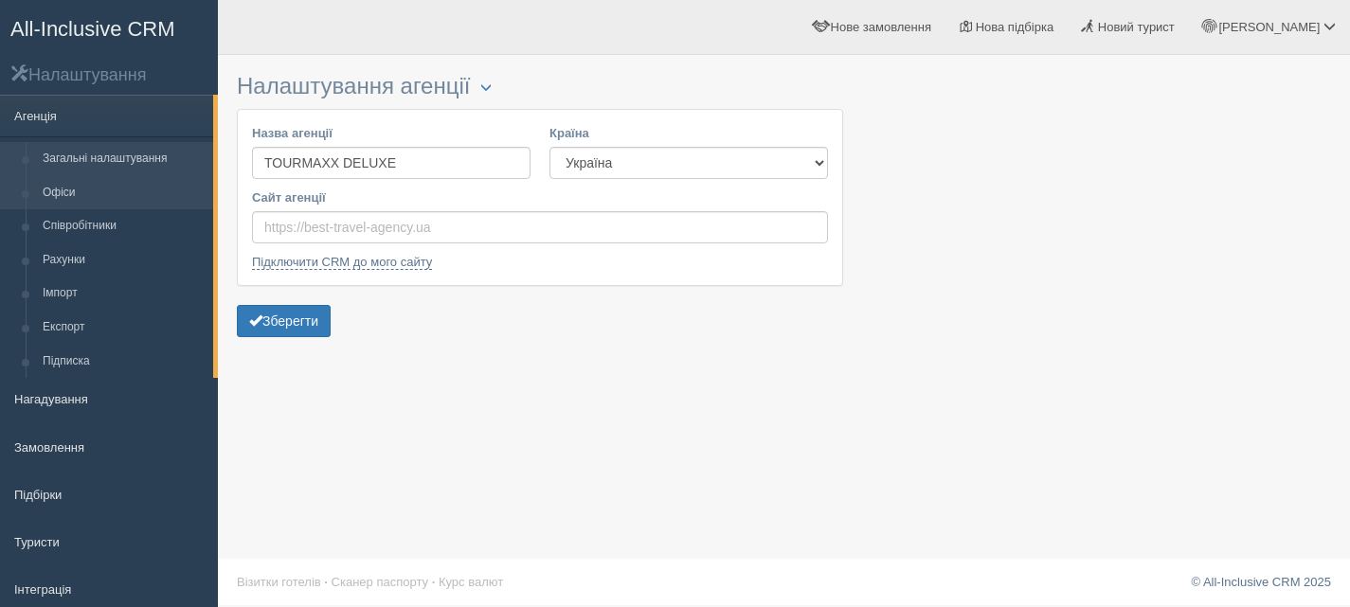
click at [63, 191] on link "Офіси" at bounding box center [123, 193] width 179 height 34
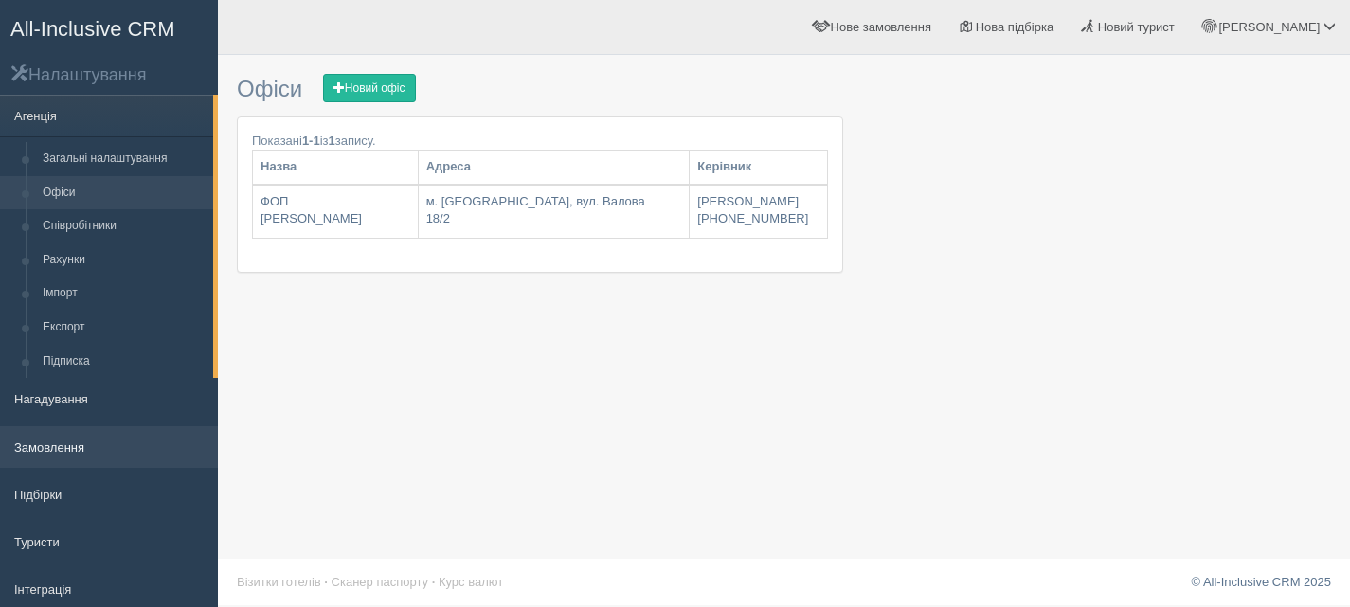
click at [32, 435] on link "Замовлення" at bounding box center [109, 447] width 218 height 42
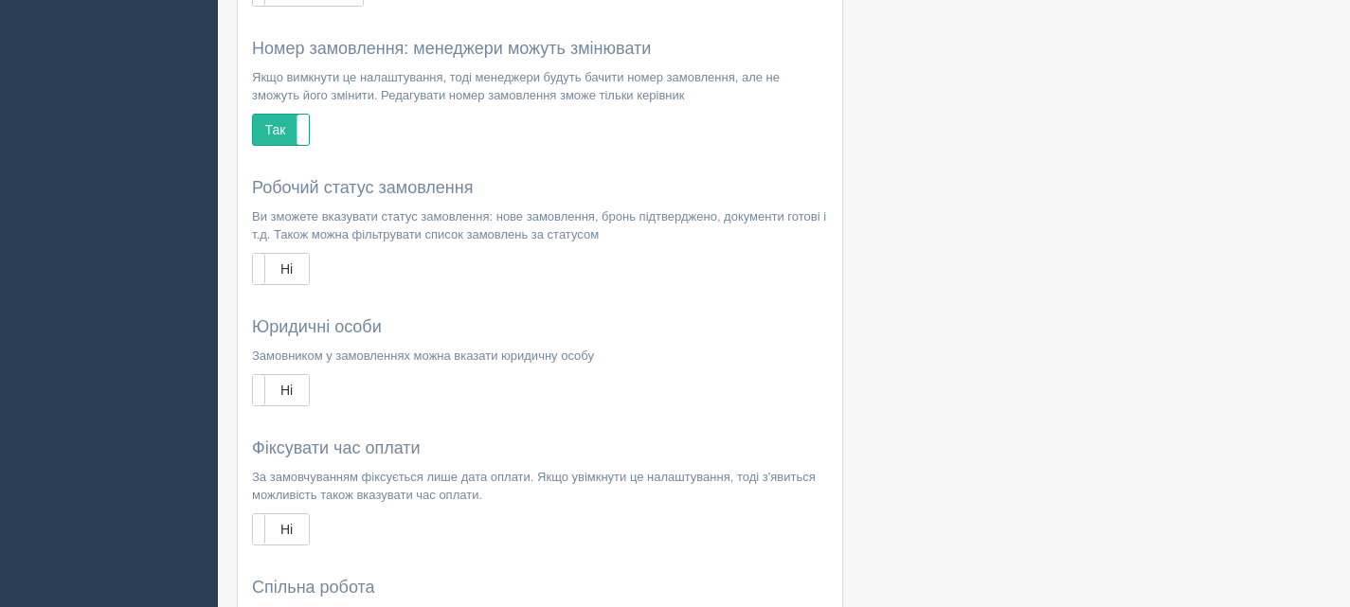
scroll to position [948, 0]
